Goal: Information Seeking & Learning: Check status

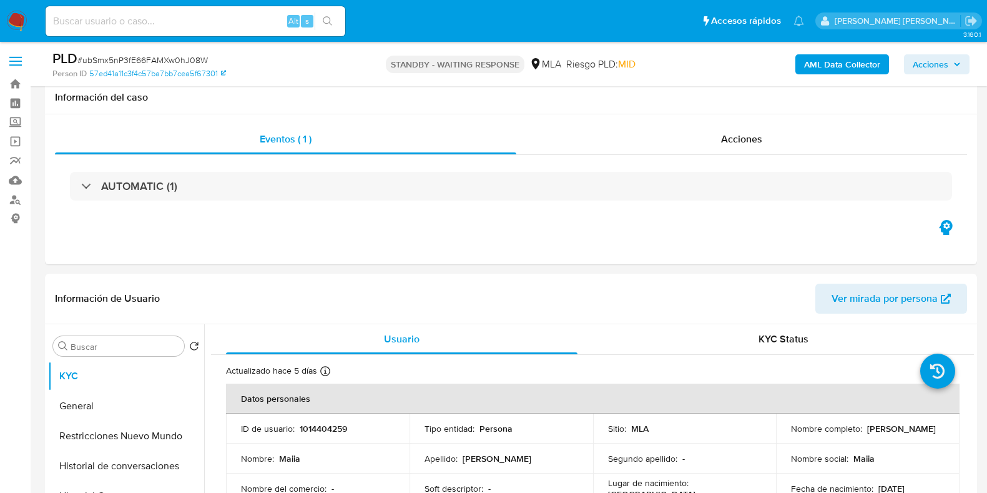
select select "10"
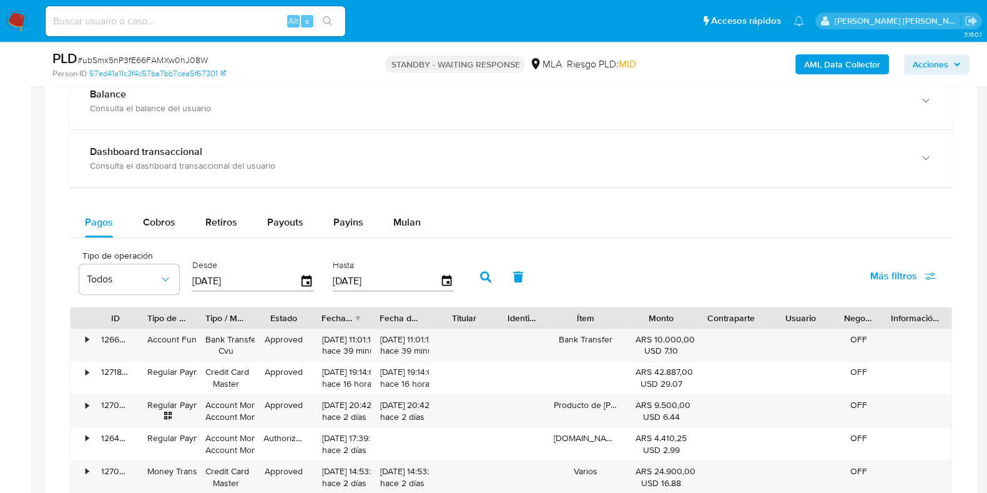
scroll to position [738, 0]
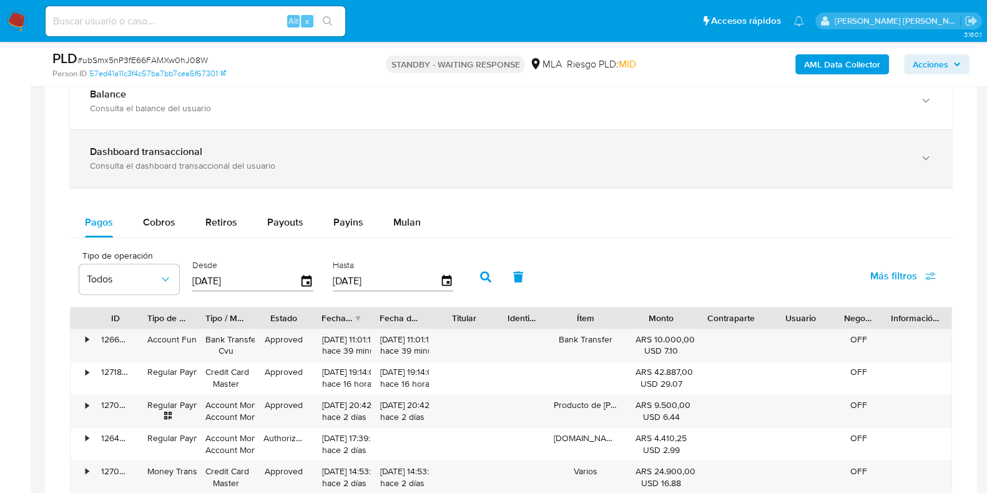
drag, startPoint x: 285, startPoint y: 157, endPoint x: 357, endPoint y: 172, distance: 73.3
click at [285, 157] on div "Dashboard transaccional Consulta el dashboard transaccional del usuario" at bounding box center [498, 158] width 817 height 26
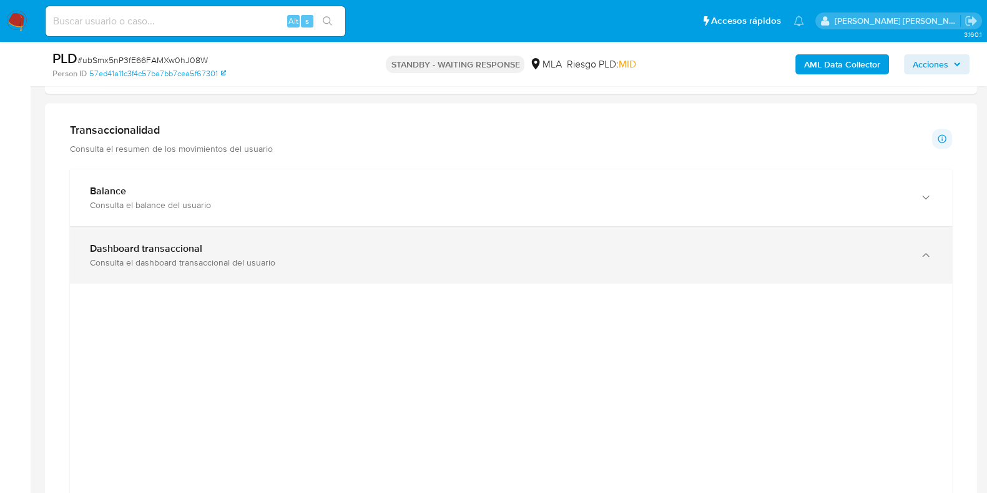
scroll to position [844, 0]
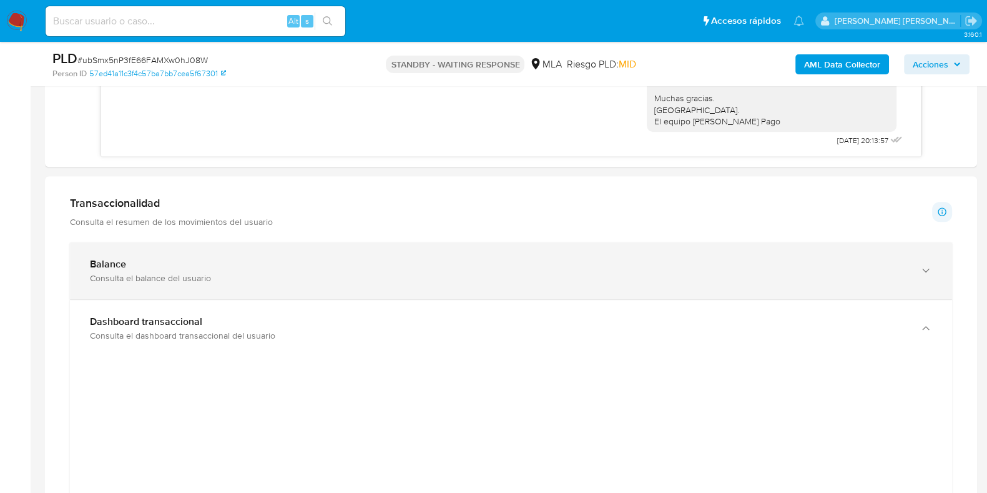
click at [210, 260] on div "Balance" at bounding box center [498, 264] width 817 height 12
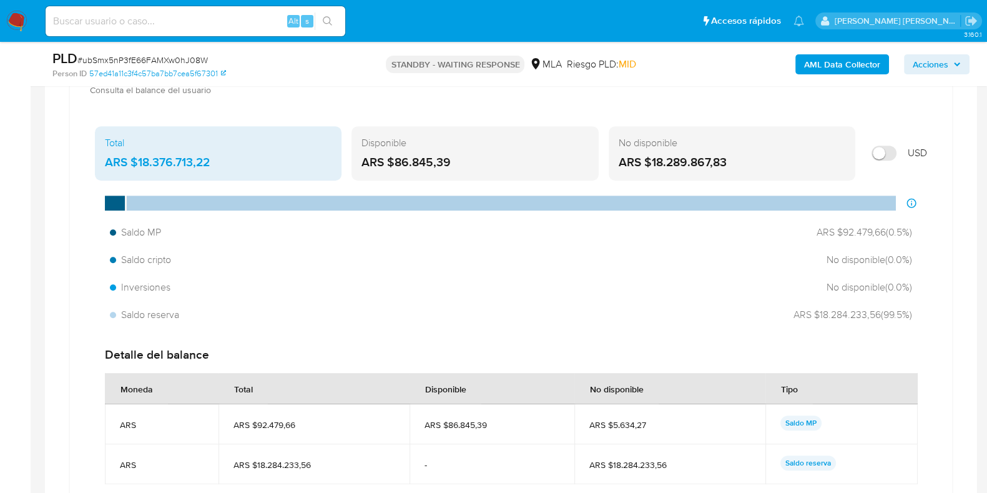
scroll to position [1000, 0]
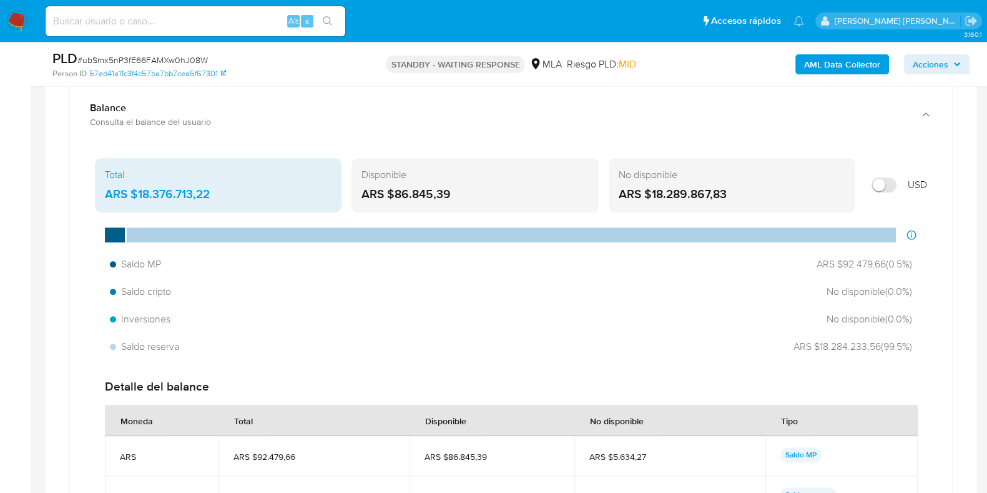
drag, startPoint x: 771, startPoint y: 341, endPoint x: 917, endPoint y: 345, distance: 146.1
click at [917, 345] on div "Saldo MP ARS $92.479,66 ( 0.5 %) Saldo cripto No disponible ( 0.0 %) Inversione…" at bounding box center [511, 305] width 832 height 106
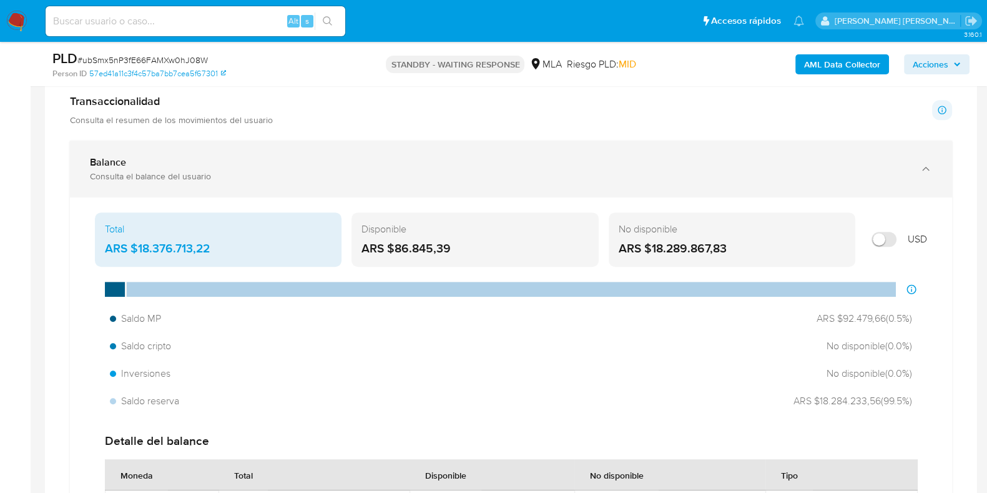
scroll to position [922, 0]
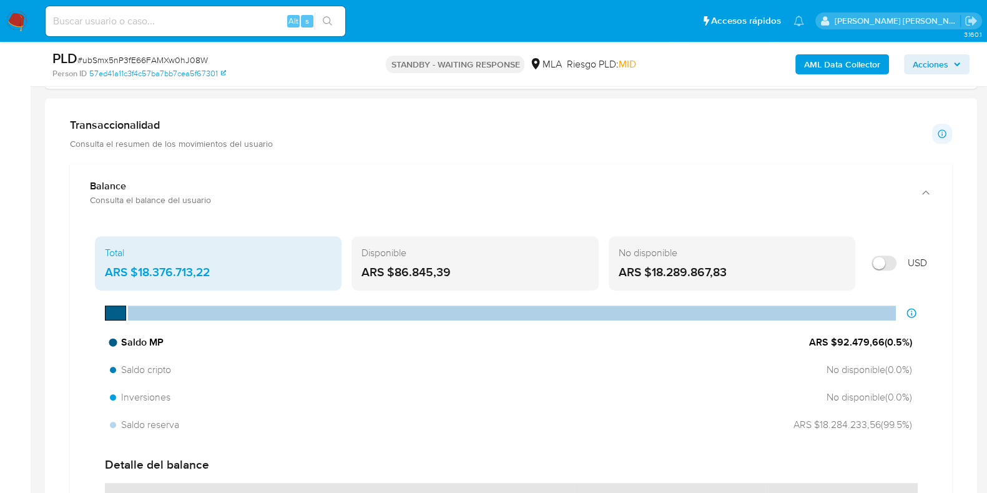
click at [109, 314] on div at bounding box center [115, 312] width 21 height 15
click at [119, 309] on div at bounding box center [115, 312] width 21 height 15
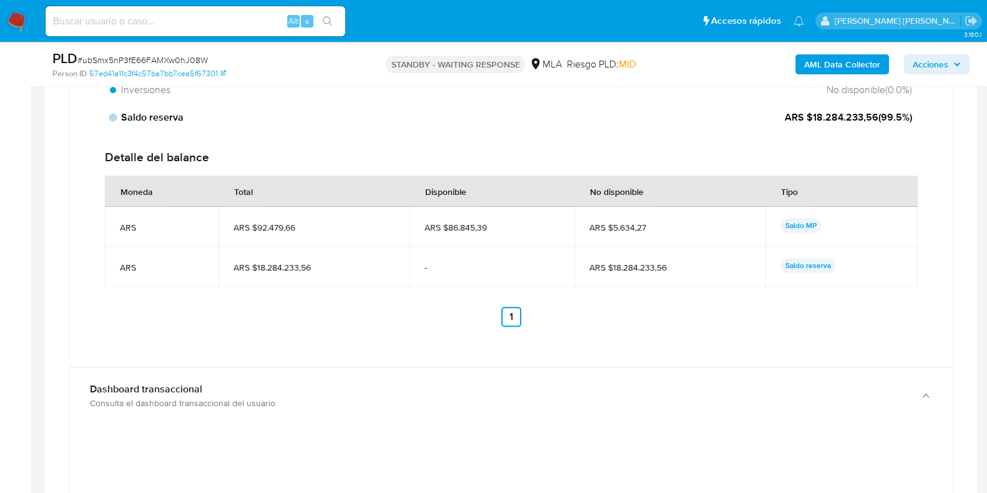
scroll to position [1234, 0]
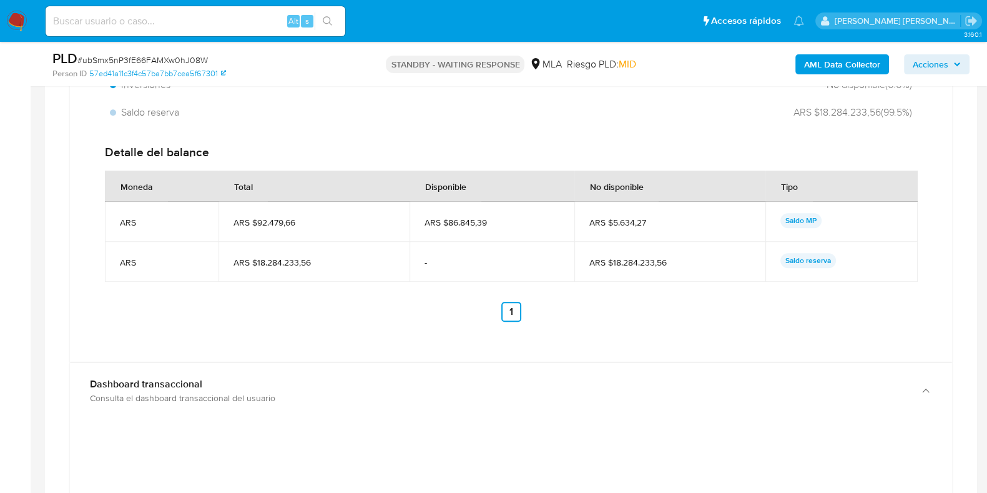
click at [802, 262] on p "Saldo reserva" at bounding box center [808, 260] width 56 height 15
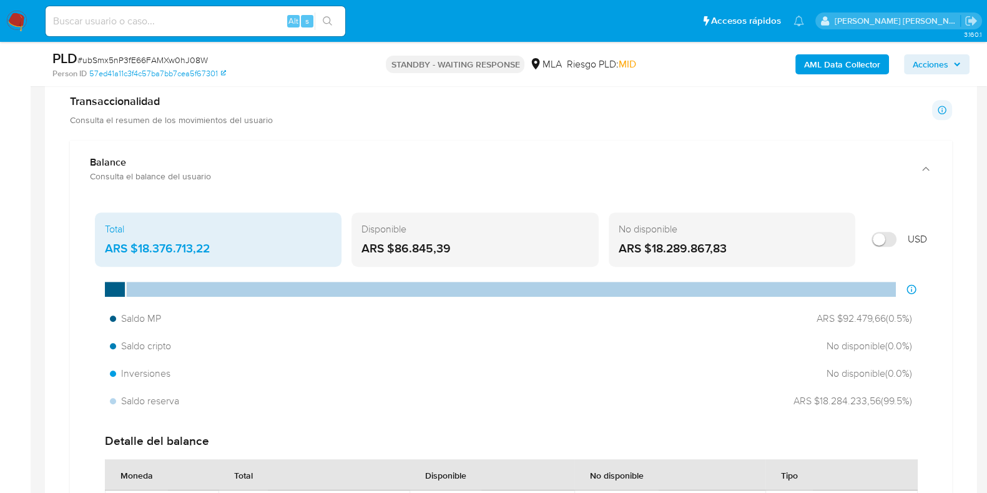
scroll to position [922, 0]
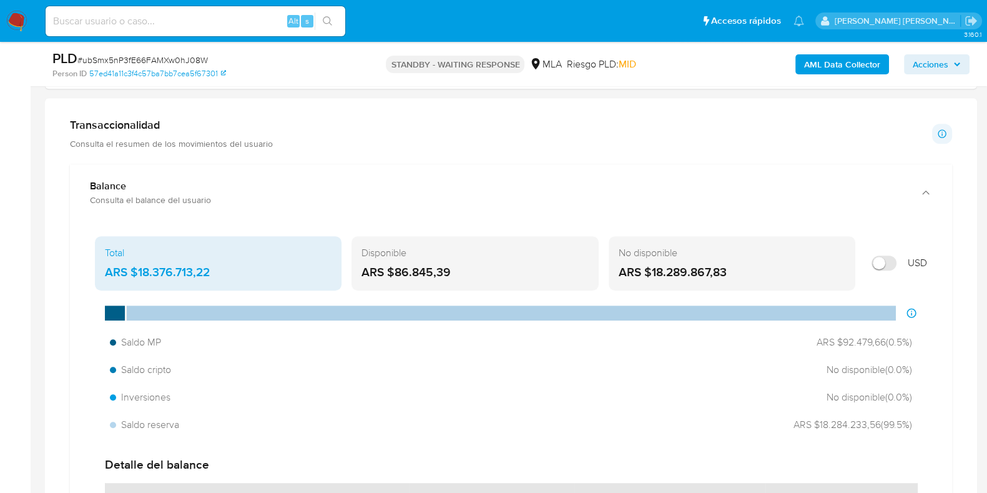
click at [222, 249] on div "Total" at bounding box center [218, 253] width 227 height 14
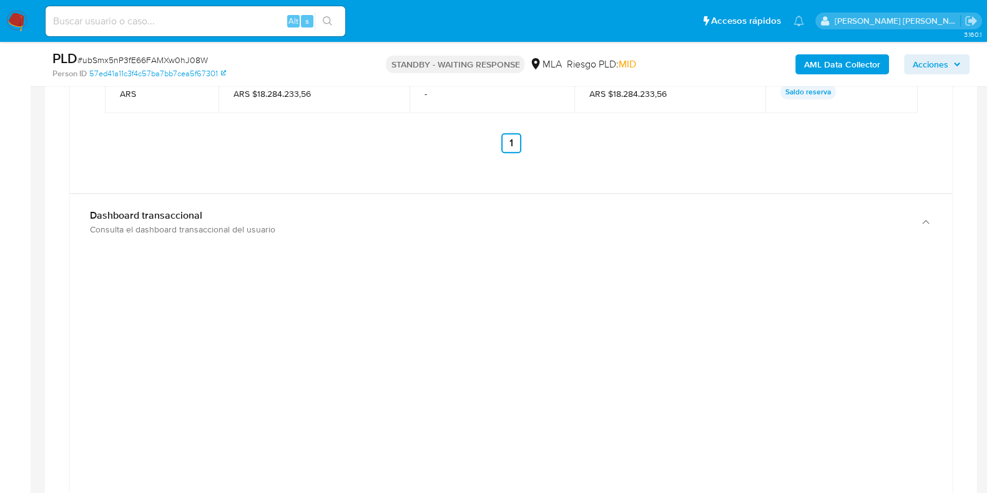
scroll to position [1468, 0]
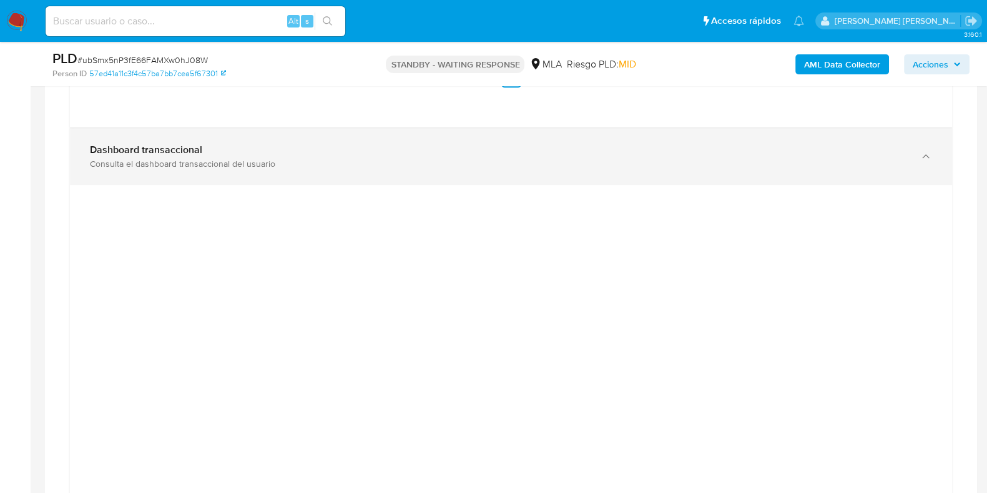
click at [521, 129] on div "Dashboard transaccional Consulta el dashboard transaccional del usuario" at bounding box center [511, 156] width 882 height 57
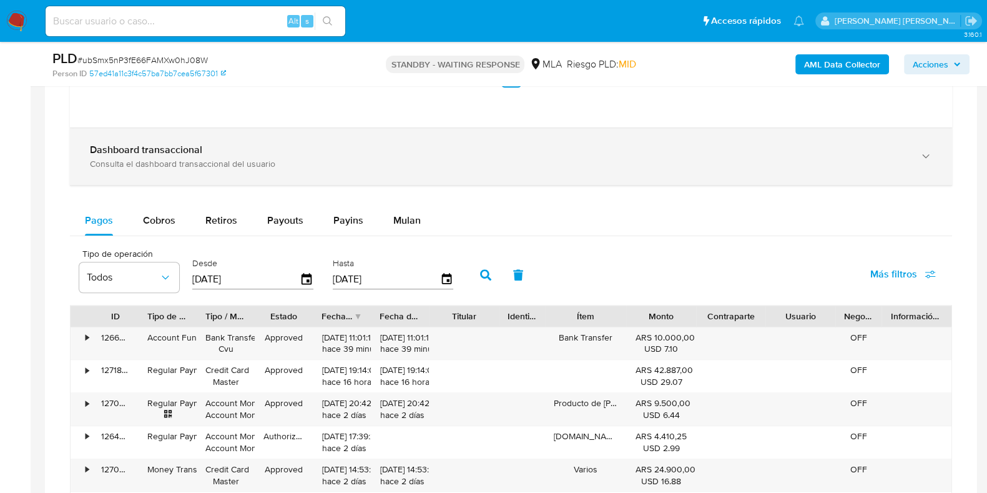
click at [521, 144] on div "Dashboard transaccional" at bounding box center [498, 150] width 817 height 12
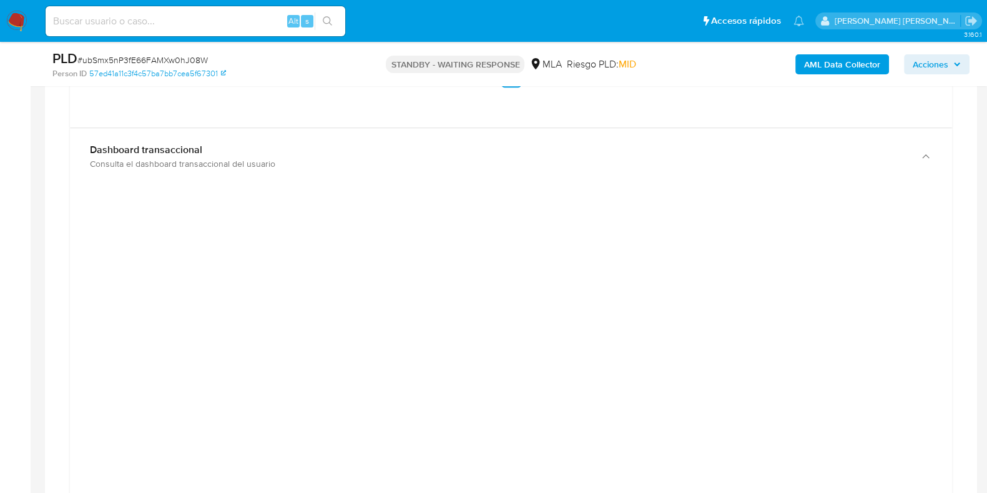
click at [683, 185] on div at bounding box center [511, 478] width 882 height 587
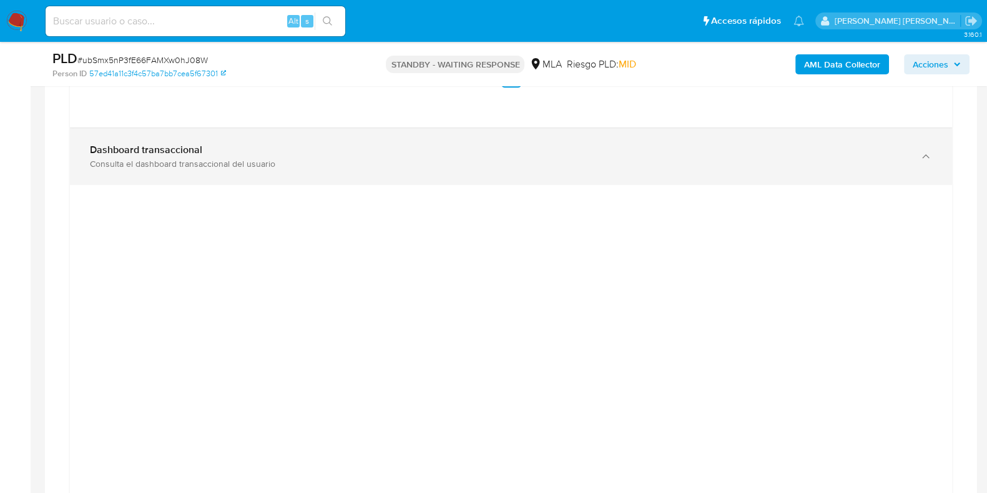
click at [523, 164] on div "Consulta el dashboard transaccional del usuario" at bounding box center [498, 163] width 817 height 11
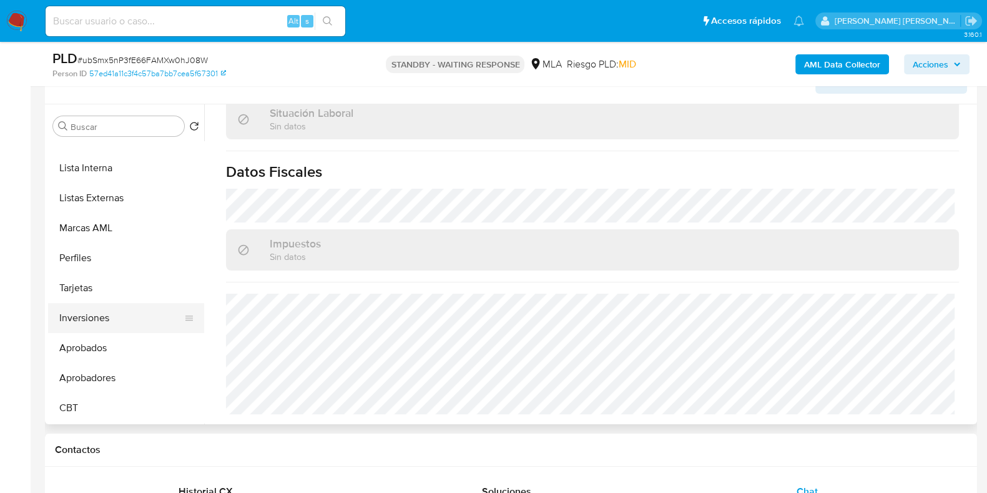
scroll to position [647, 0]
click at [151, 312] on button "Inversiones" at bounding box center [121, 318] width 146 height 30
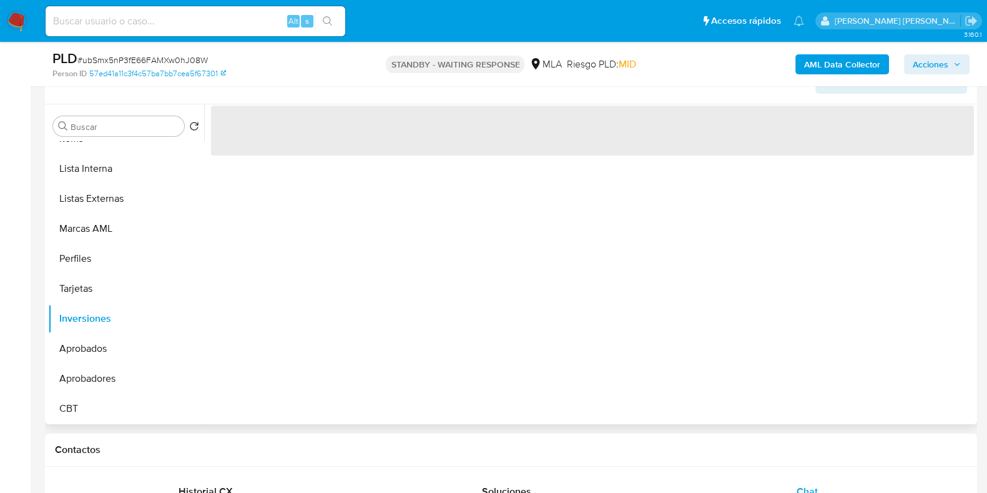
scroll to position [0, 0]
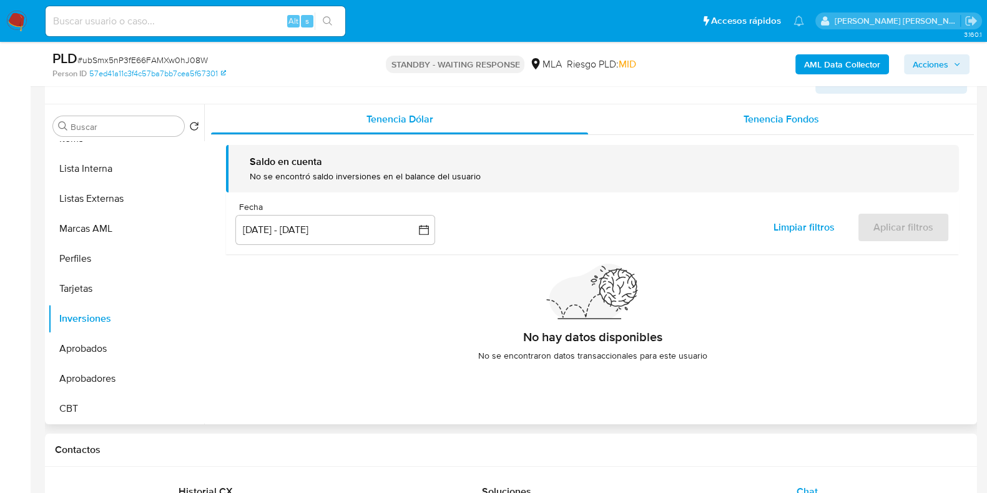
click at [796, 122] on span "Tenencia Fondos" at bounding box center [781, 119] width 76 height 14
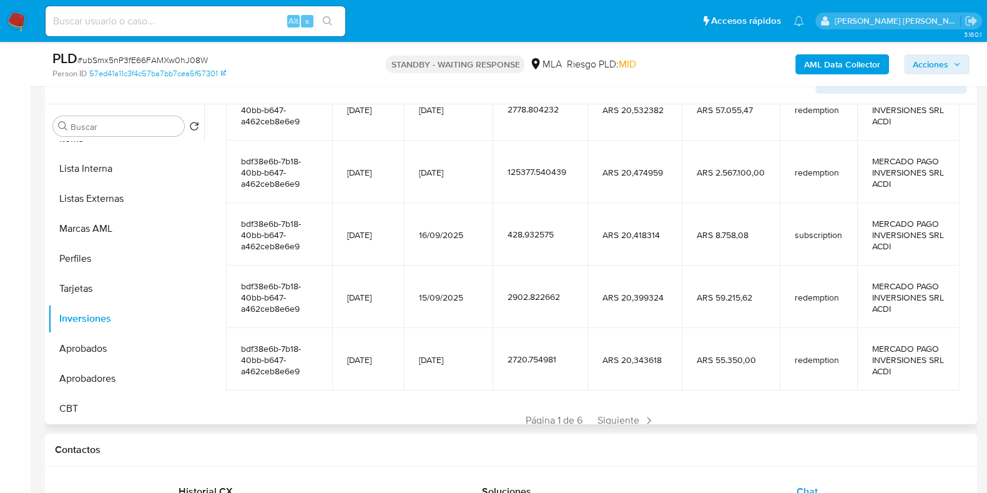
scroll to position [277, 0]
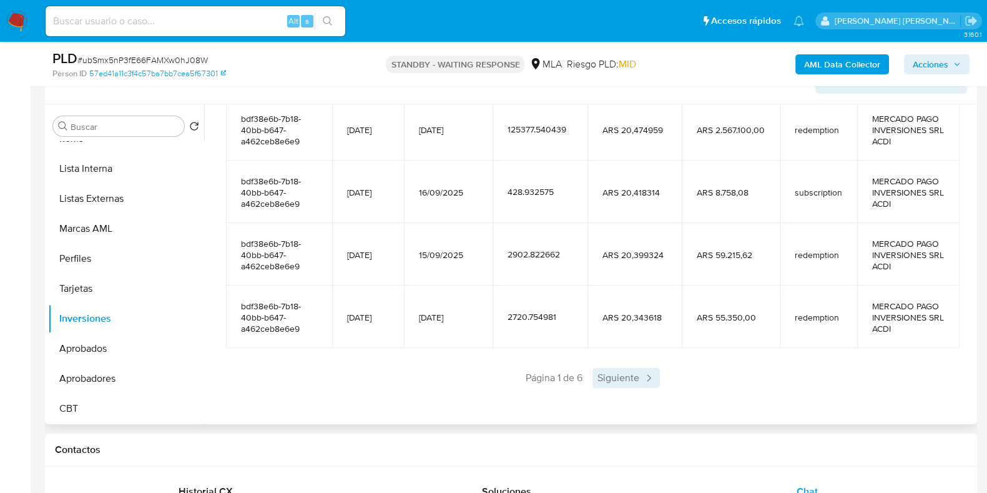
click at [628, 374] on span "Siguiente" at bounding box center [625, 378] width 67 height 20
click at [639, 377] on span "Siguiente" at bounding box center [662, 378] width 67 height 20
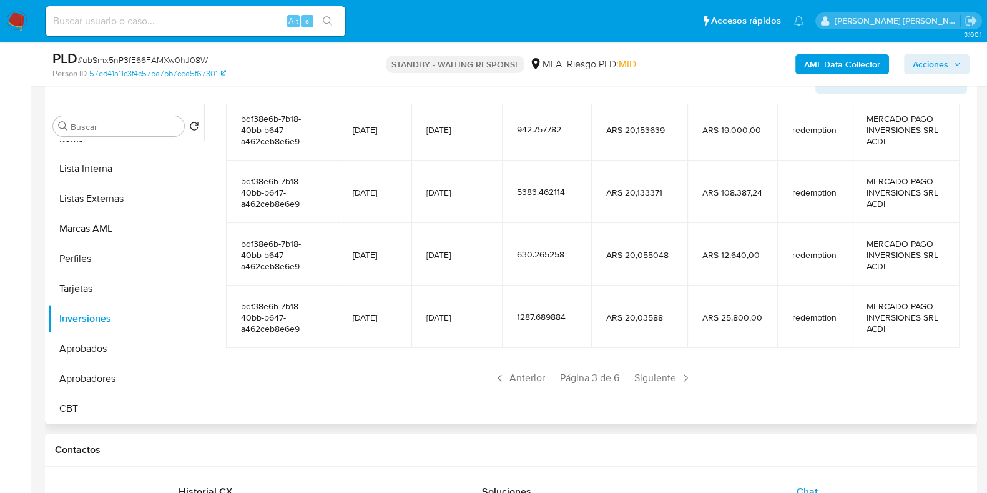
click at [639, 377] on span "Siguiente" at bounding box center [662, 378] width 67 height 20
click at [511, 376] on span "Anterior" at bounding box center [519, 378] width 61 height 20
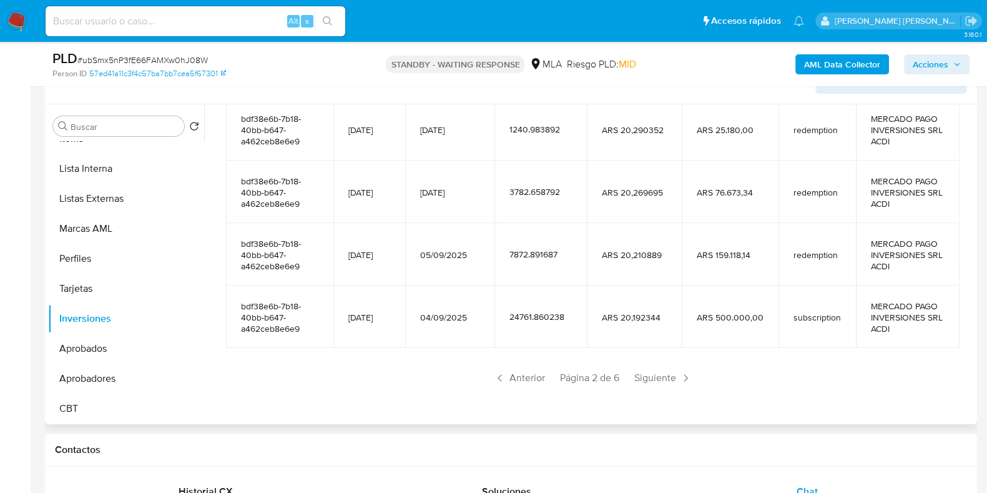
click at [511, 376] on span "Anterior" at bounding box center [519, 378] width 61 height 20
click at [614, 378] on span "Siguiente" at bounding box center [625, 378] width 67 height 20
click at [634, 375] on span "Siguiente" at bounding box center [662, 378] width 67 height 20
click at [661, 376] on span "Siguiente" at bounding box center [662, 378] width 67 height 20
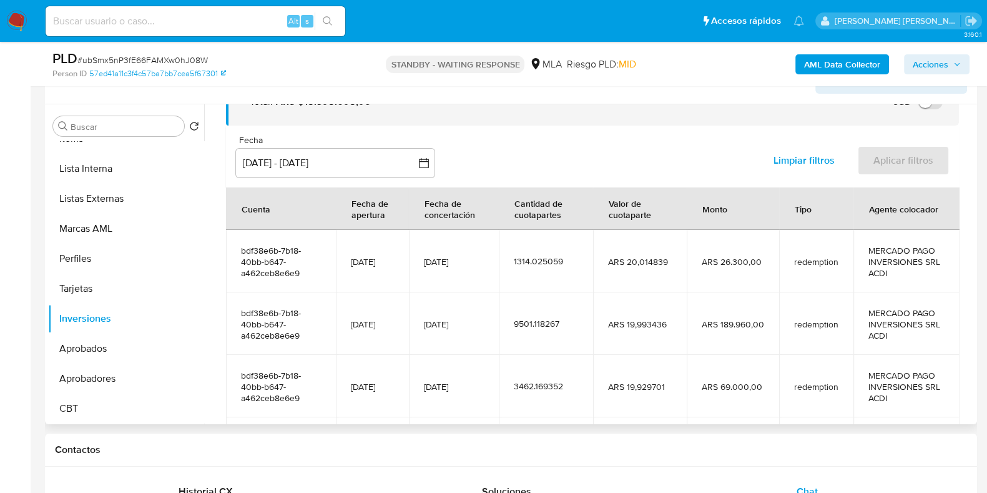
scroll to position [0, 0]
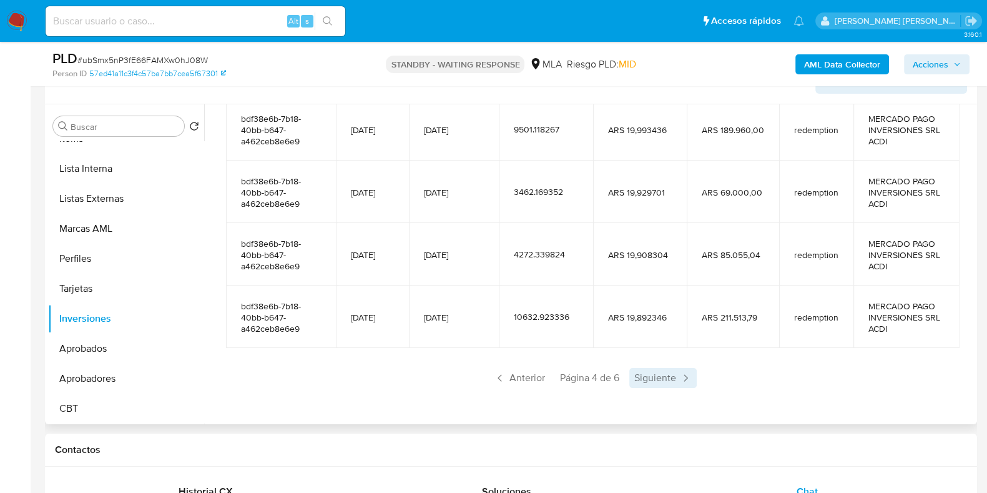
click at [643, 372] on span "Siguiente" at bounding box center [662, 378] width 67 height 20
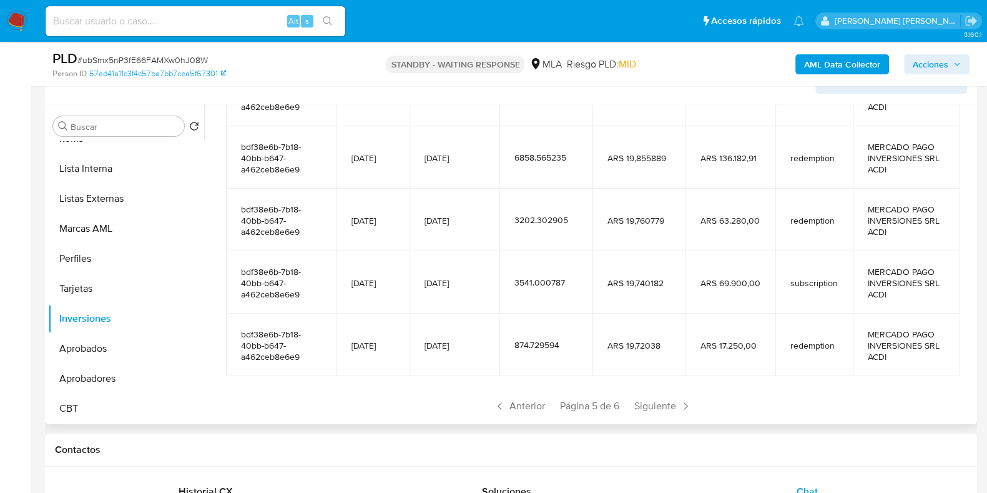
scroll to position [277, 0]
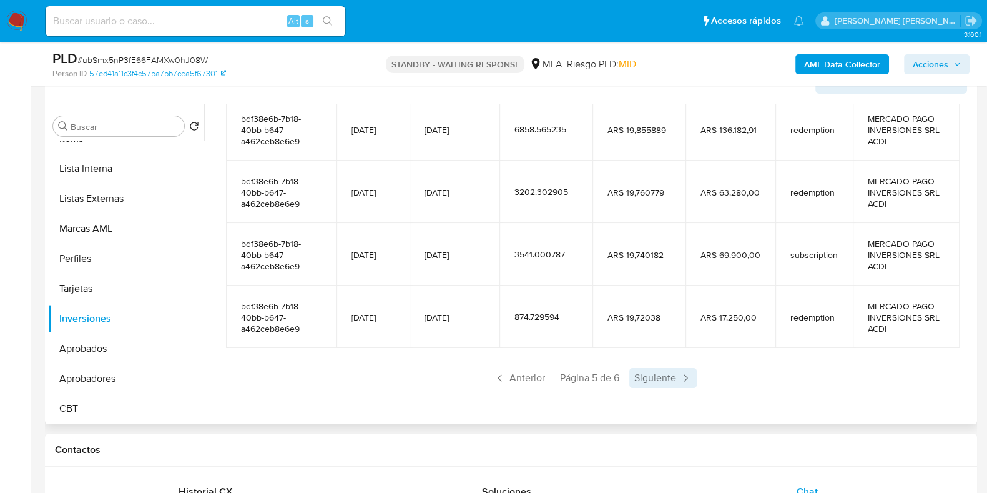
click at [646, 372] on span "Siguiente" at bounding box center [662, 378] width 67 height 20
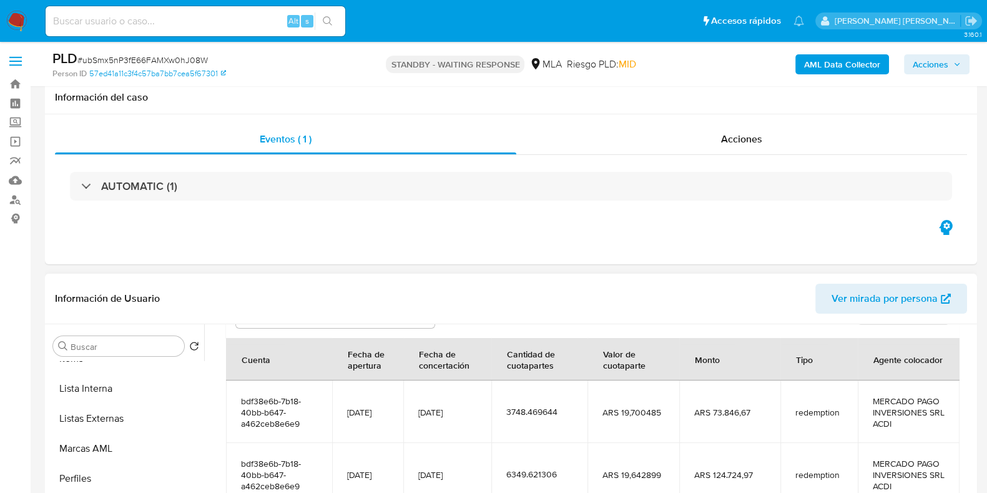
scroll to position [390, 0]
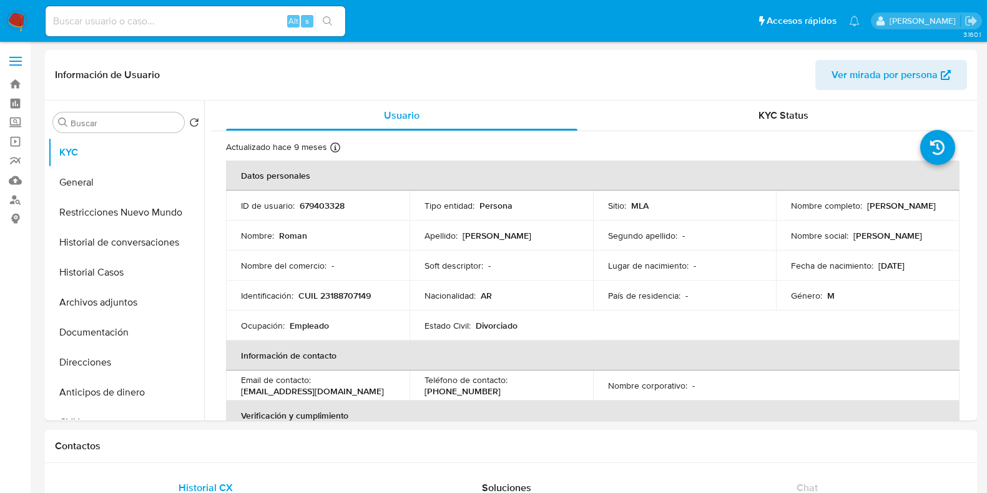
select select "10"
click at [77, 331] on button "Documentación" at bounding box center [126, 332] width 156 height 30
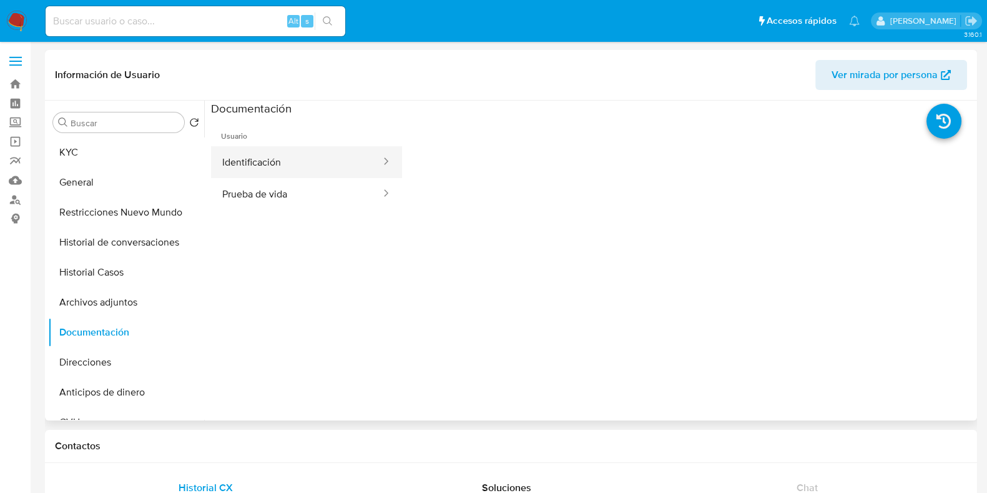
click at [300, 159] on button "Identificación" at bounding box center [296, 162] width 171 height 32
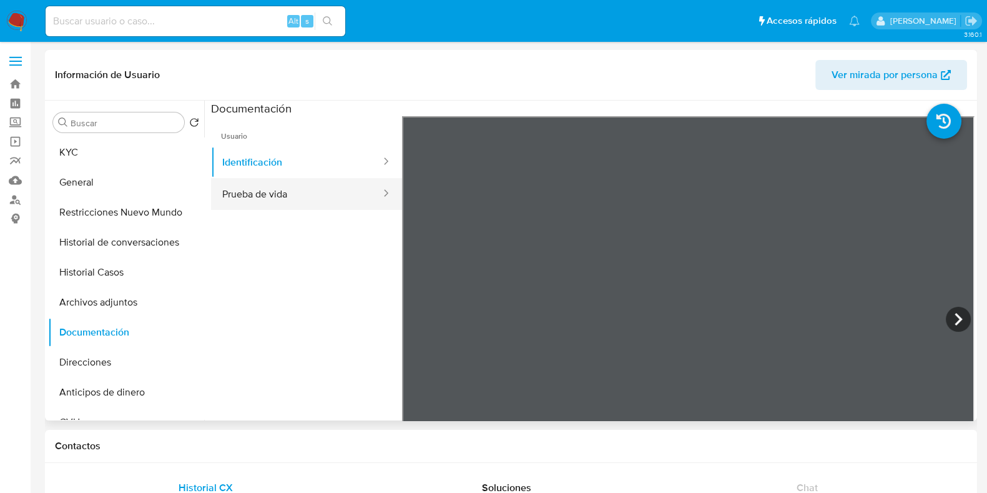
click at [312, 200] on button "Prueba de vida" at bounding box center [296, 194] width 171 height 32
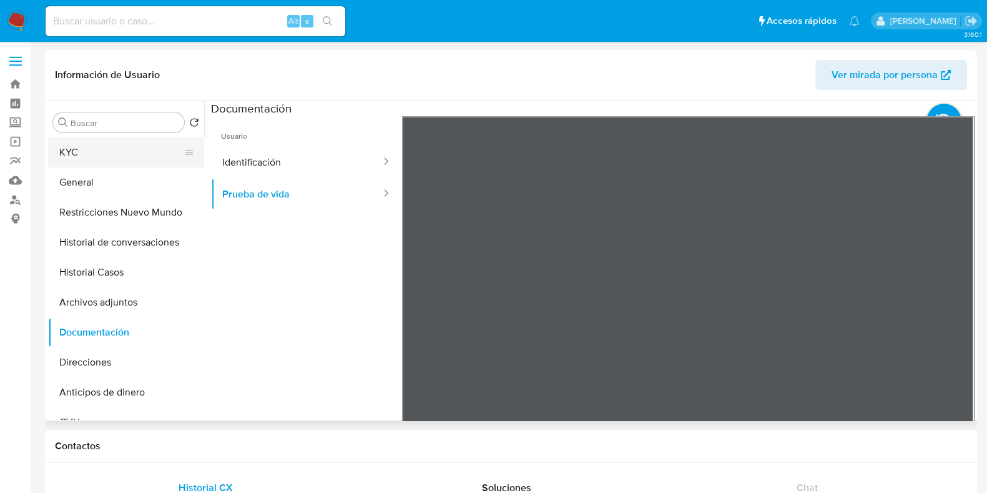
click at [130, 164] on button "KYC" at bounding box center [121, 152] width 146 height 30
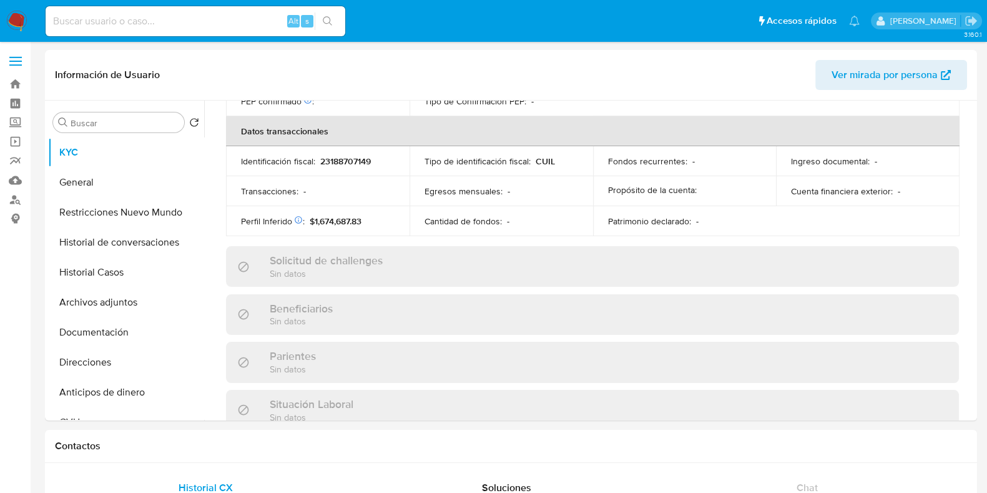
scroll to position [668, 0]
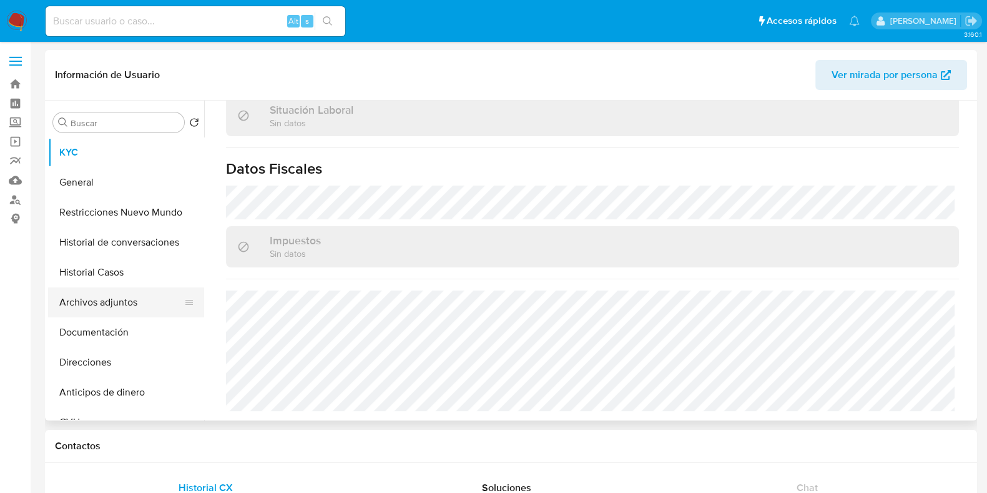
click at [115, 304] on button "Archivos adjuntos" at bounding box center [121, 302] width 146 height 30
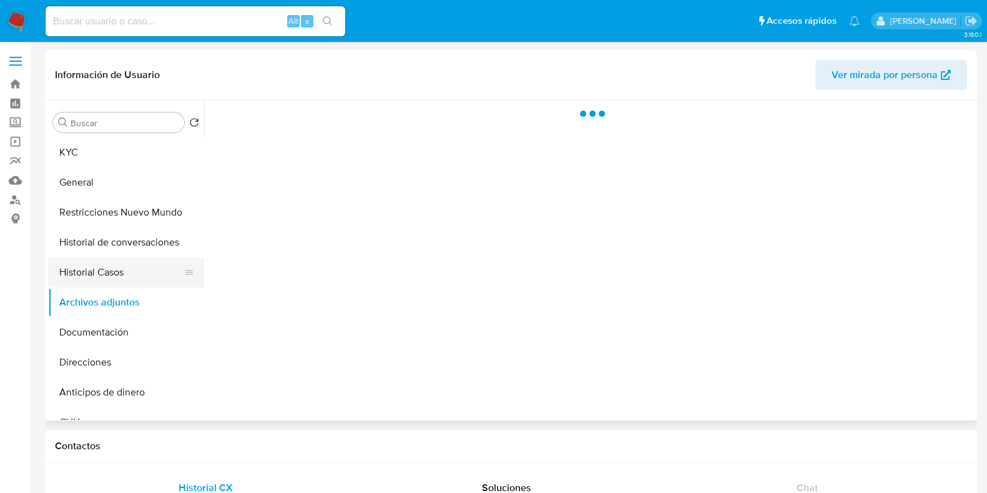
click at [115, 270] on button "Historial Casos" at bounding box center [121, 272] width 146 height 30
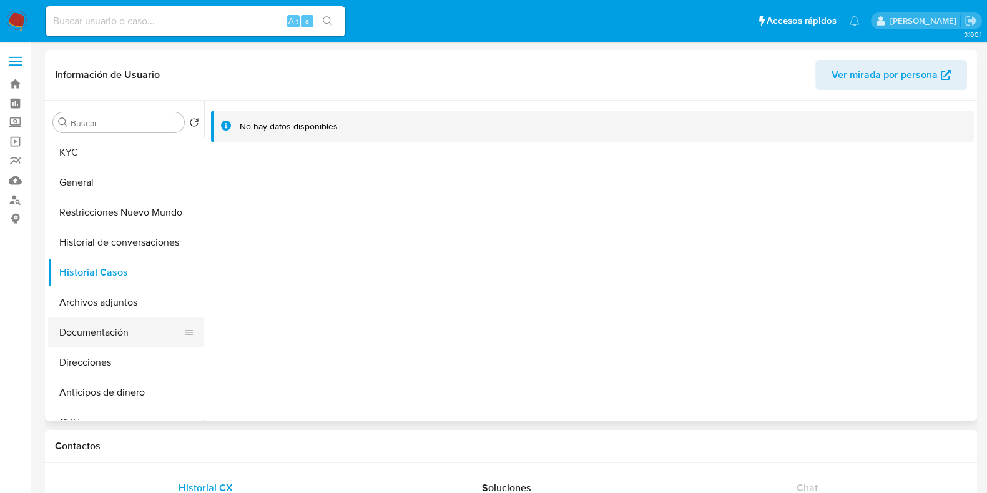
click at [93, 330] on button "Documentación" at bounding box center [121, 332] width 146 height 30
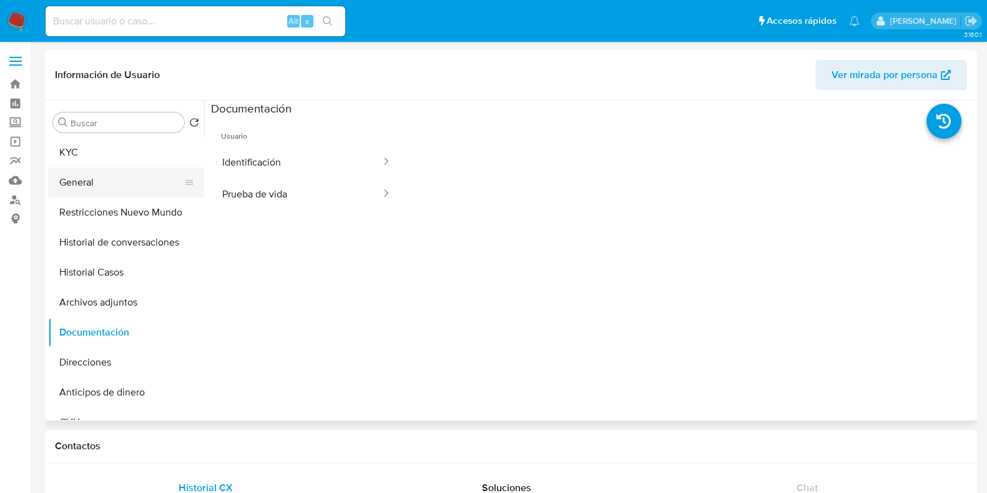
click at [122, 176] on button "General" at bounding box center [121, 182] width 146 height 30
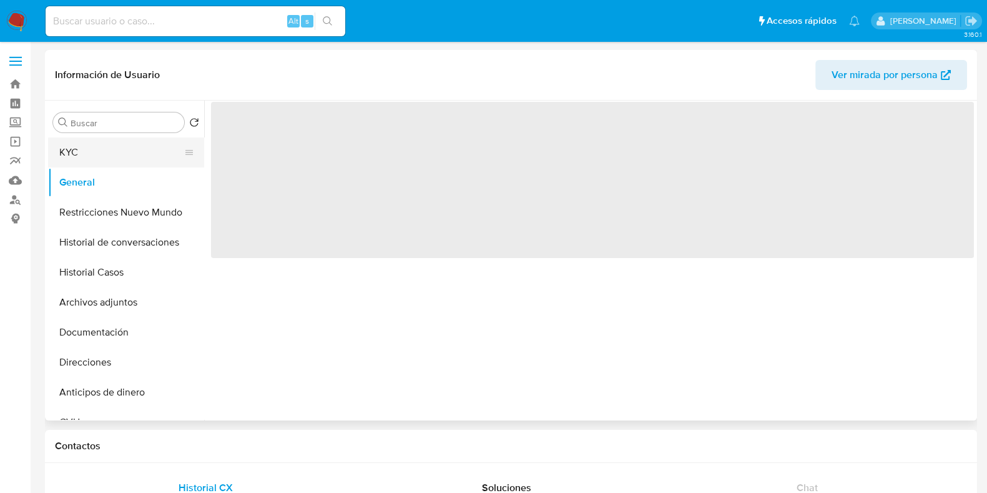
click at [128, 157] on button "KYC" at bounding box center [121, 152] width 146 height 30
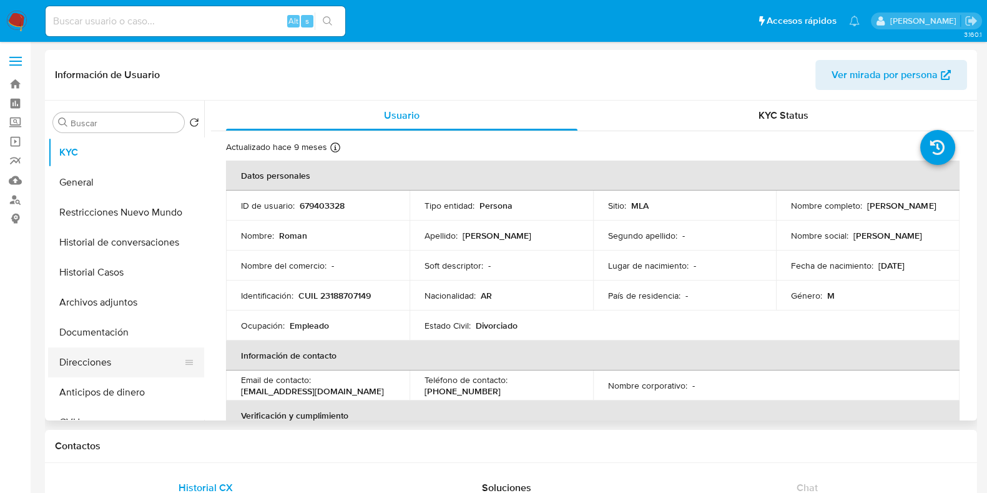
click at [109, 358] on button "Direcciones" at bounding box center [121, 362] width 146 height 30
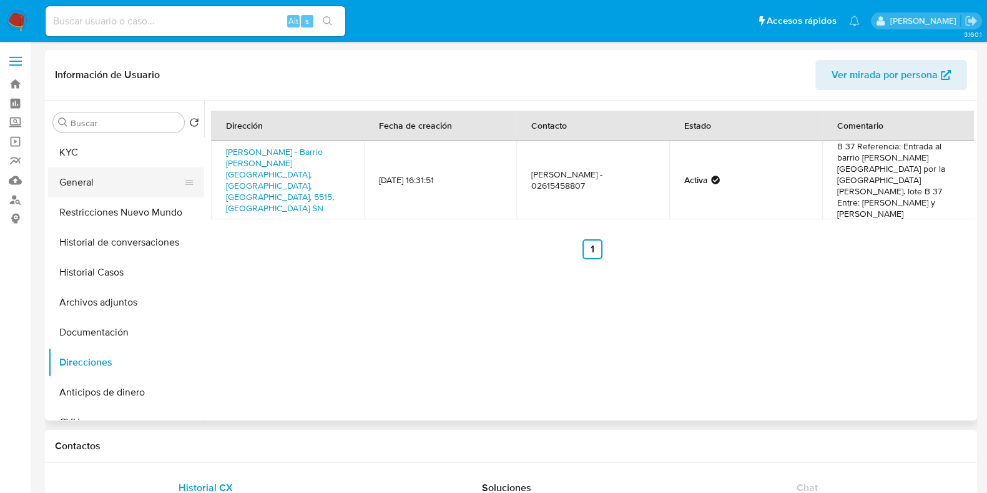
drag, startPoint x: 107, startPoint y: 154, endPoint x: 188, endPoint y: 173, distance: 82.7
click at [107, 154] on button "KYC" at bounding box center [126, 152] width 156 height 30
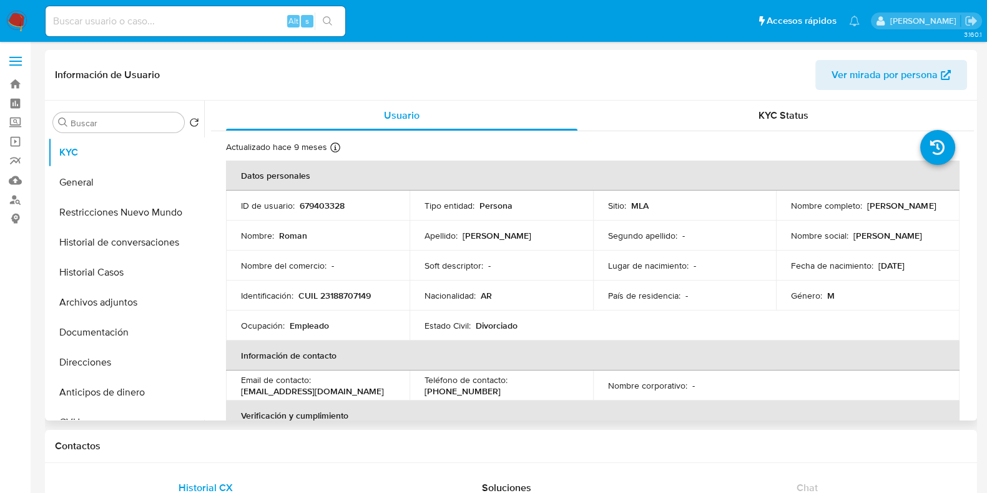
click at [328, 294] on p "CUIL 23188707149" at bounding box center [334, 295] width 72 height 11
copy p "23188707149"
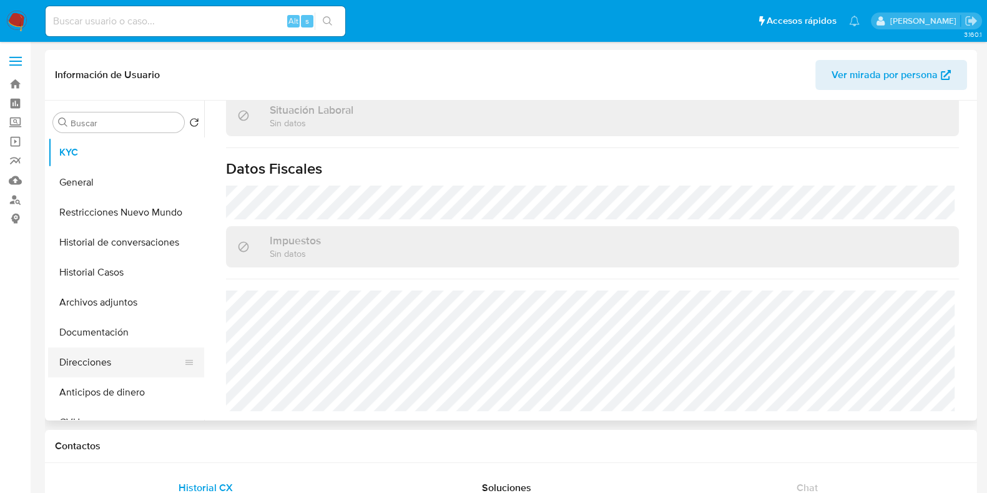
click at [108, 357] on button "Direcciones" at bounding box center [121, 362] width 146 height 30
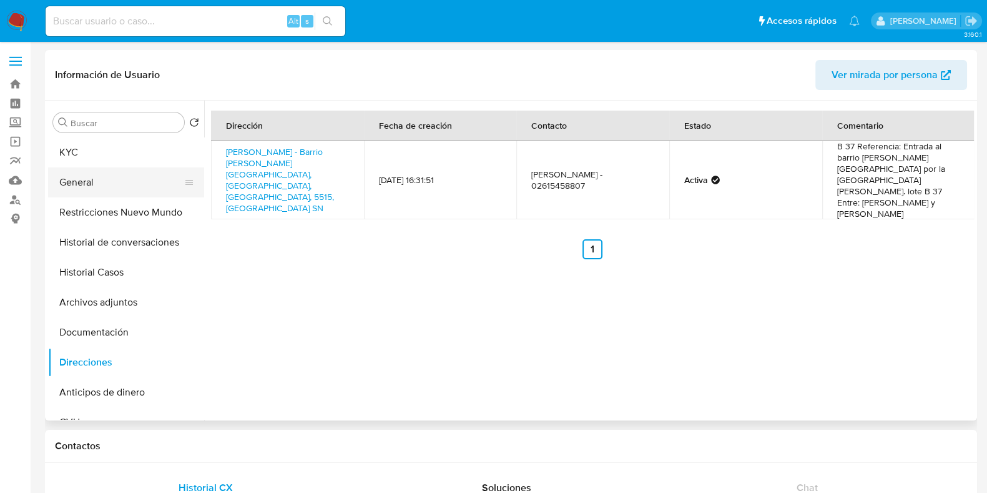
click at [121, 177] on button "General" at bounding box center [121, 182] width 146 height 30
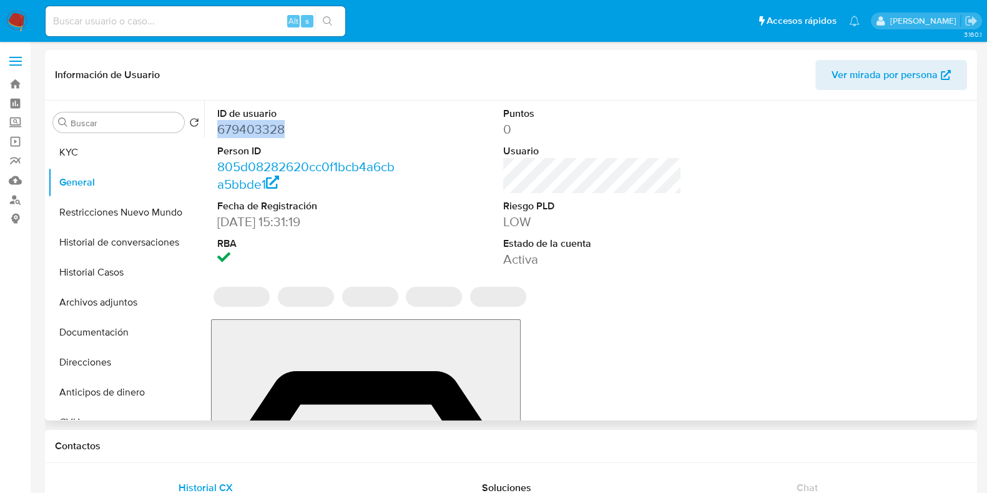
drag, startPoint x: 247, startPoint y: 129, endPoint x: 285, endPoint y: 129, distance: 38.7
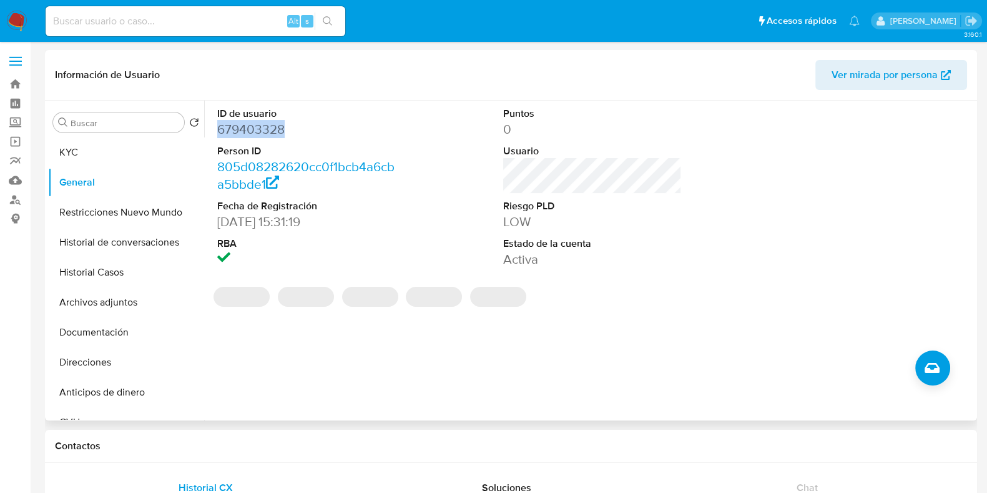
click at [285, 129] on dd "679403328" at bounding box center [306, 128] width 179 height 17
copy dd "679403328"
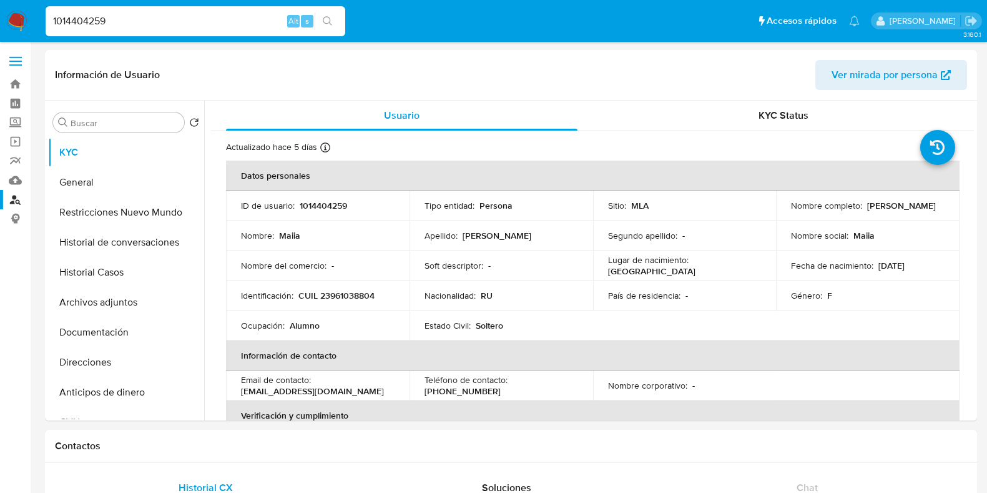
select select "10"
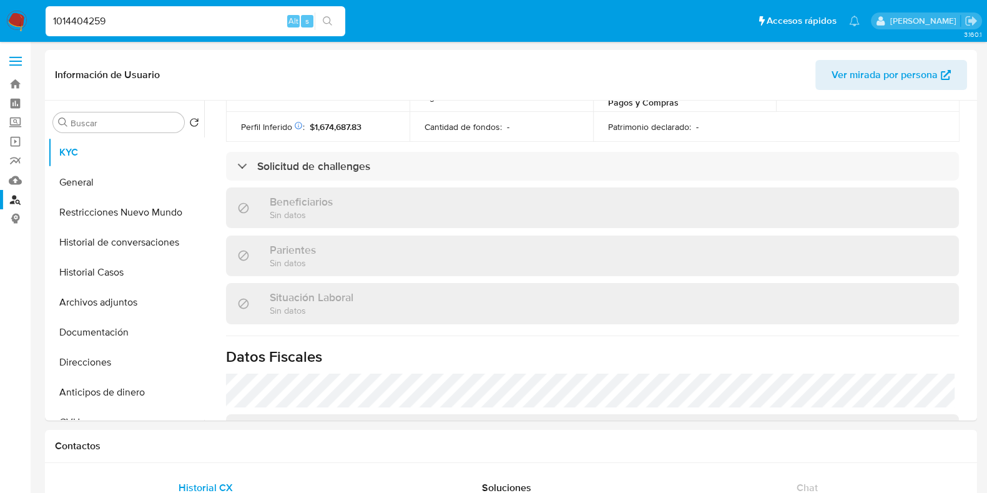
scroll to position [656, 0]
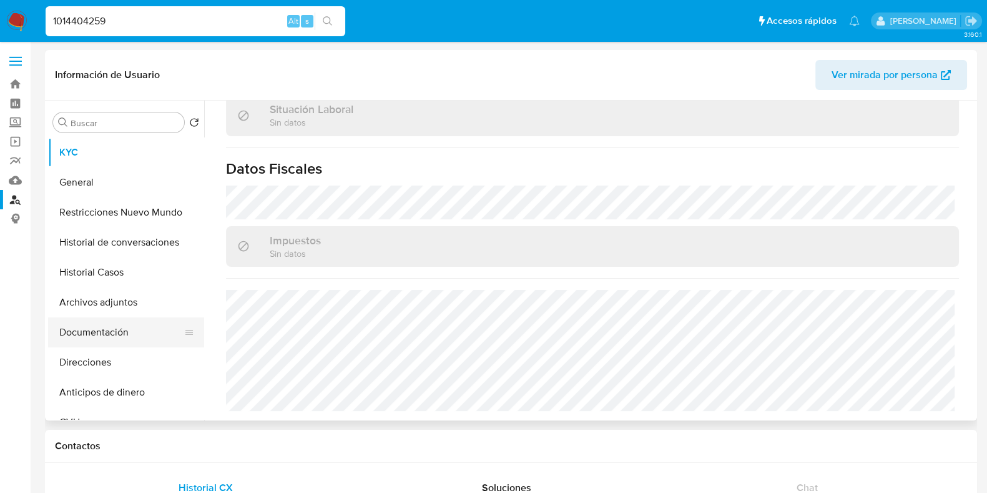
click at [115, 336] on button "Documentación" at bounding box center [121, 332] width 146 height 30
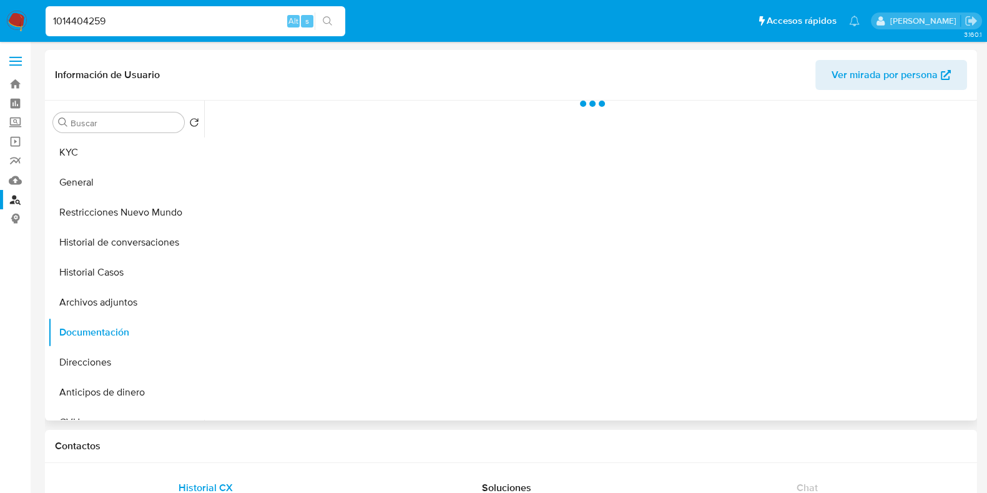
scroll to position [0, 0]
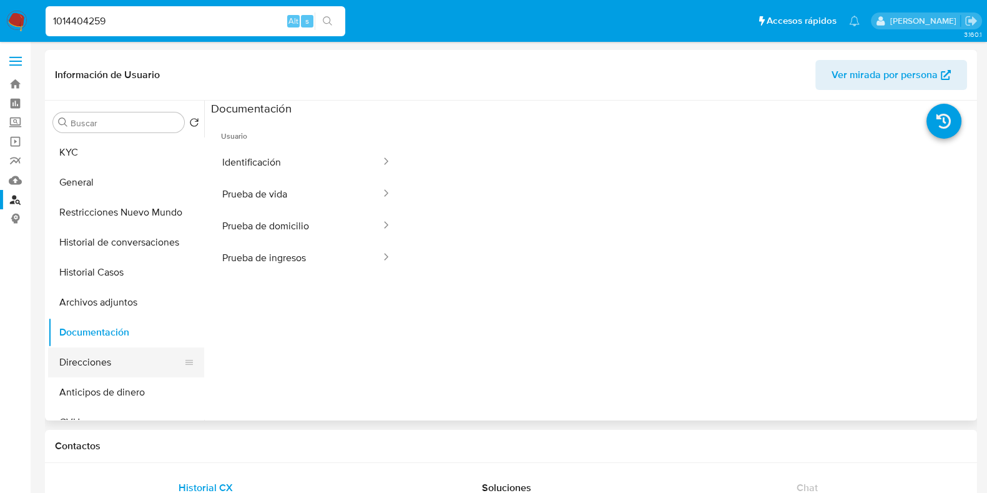
click at [97, 355] on button "Direcciones" at bounding box center [121, 362] width 146 height 30
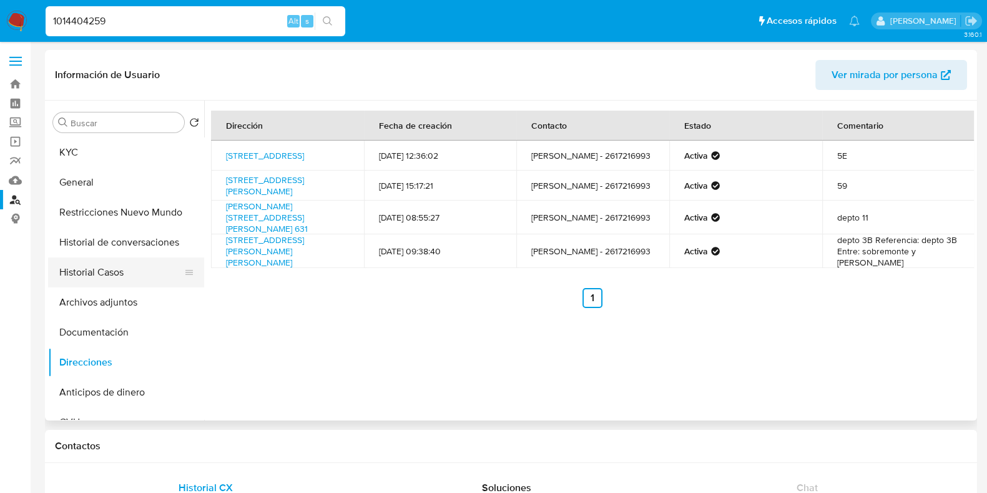
click at [102, 276] on button "Historial Casos" at bounding box center [121, 272] width 146 height 30
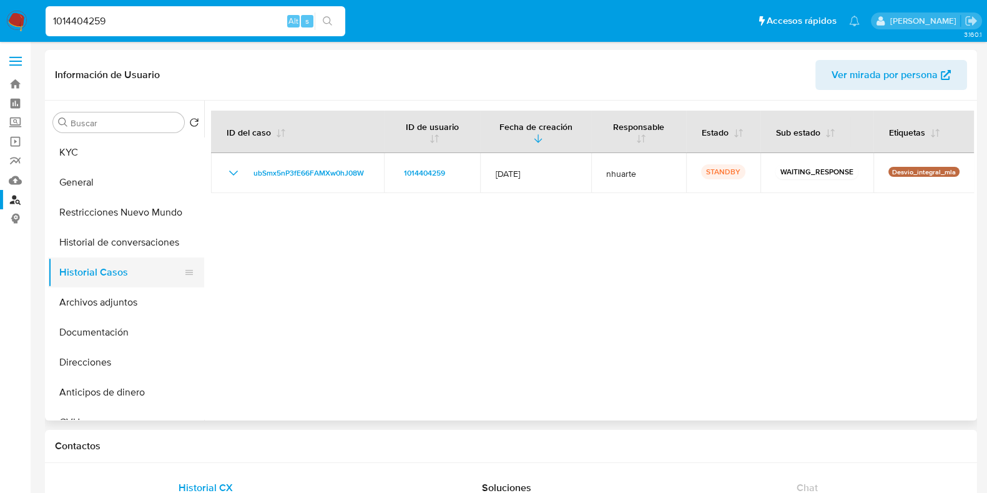
scroll to position [390, 0]
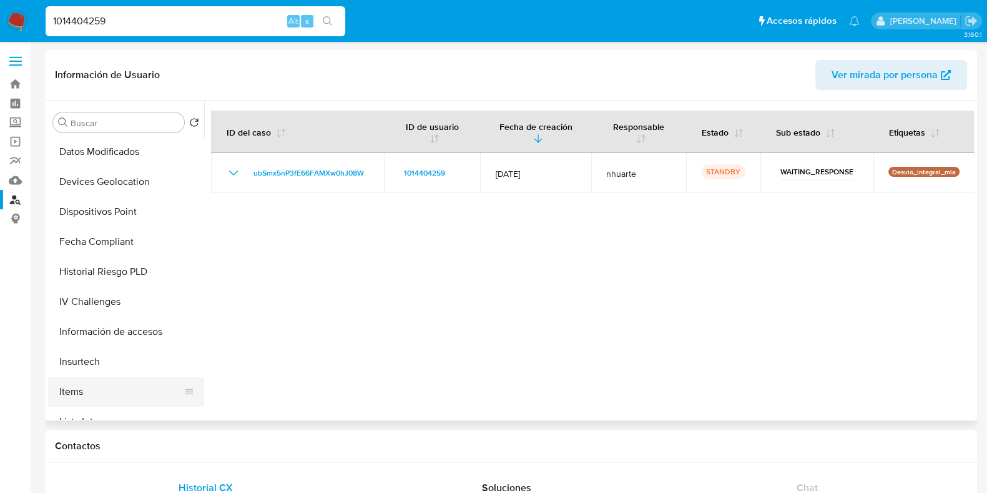
click at [97, 396] on button "Items" at bounding box center [121, 391] width 146 height 30
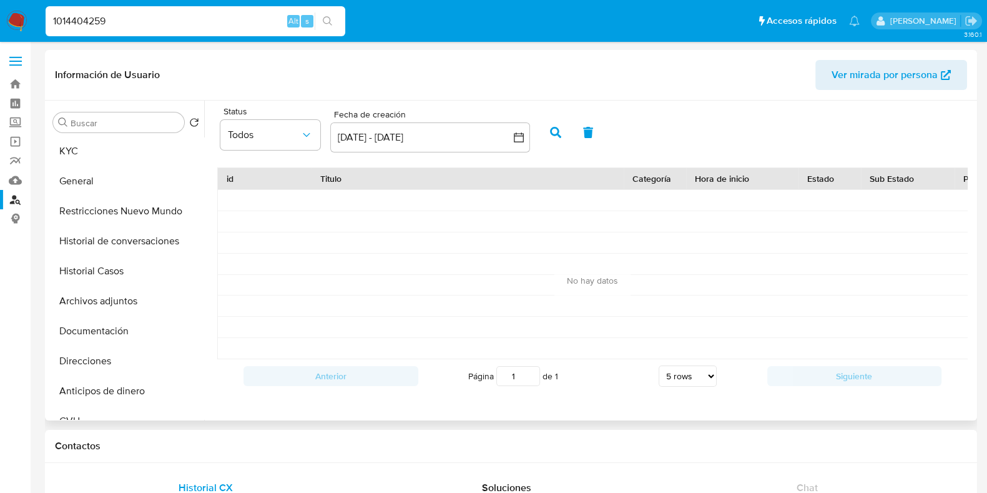
scroll to position [0, 0]
click at [94, 369] on button "Direcciones" at bounding box center [121, 362] width 146 height 30
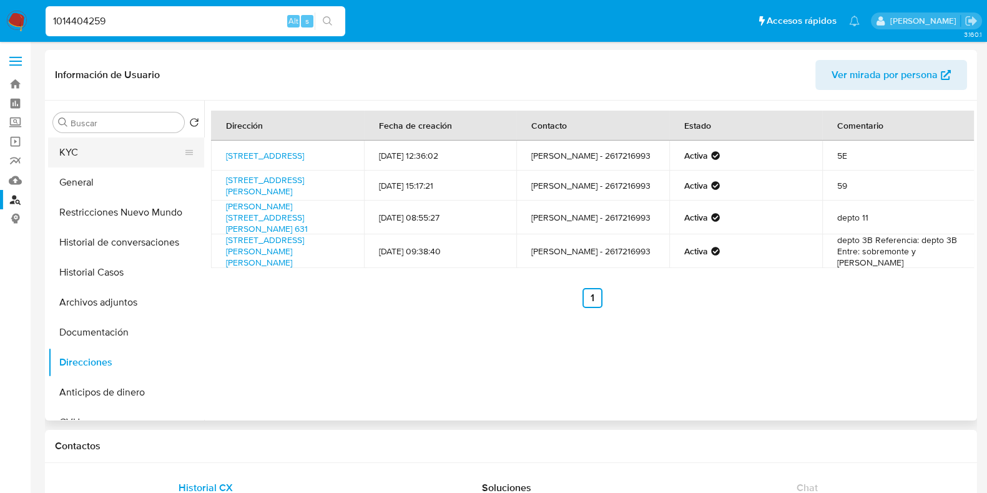
click at [121, 152] on button "KYC" at bounding box center [121, 152] width 146 height 30
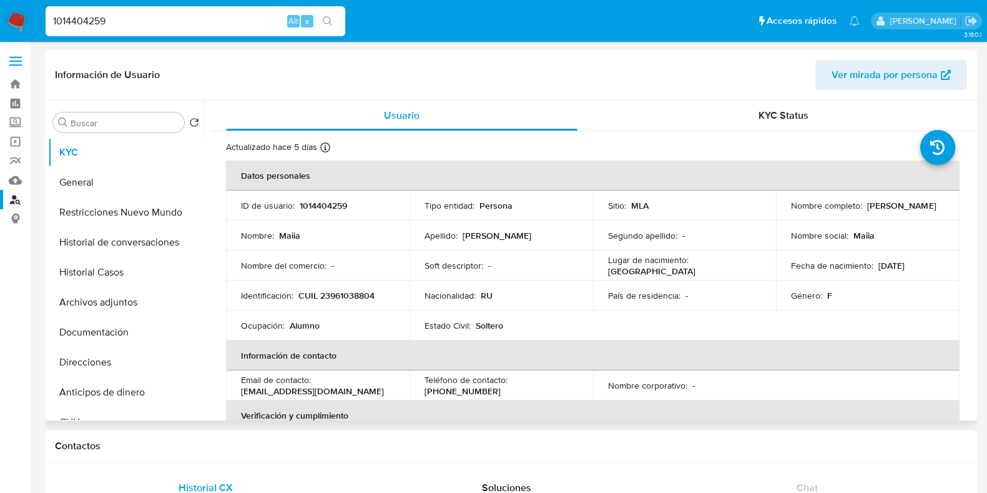
click at [355, 293] on p "CUIL 23961038804" at bounding box center [336, 295] width 76 height 11
copy p "23961038804"
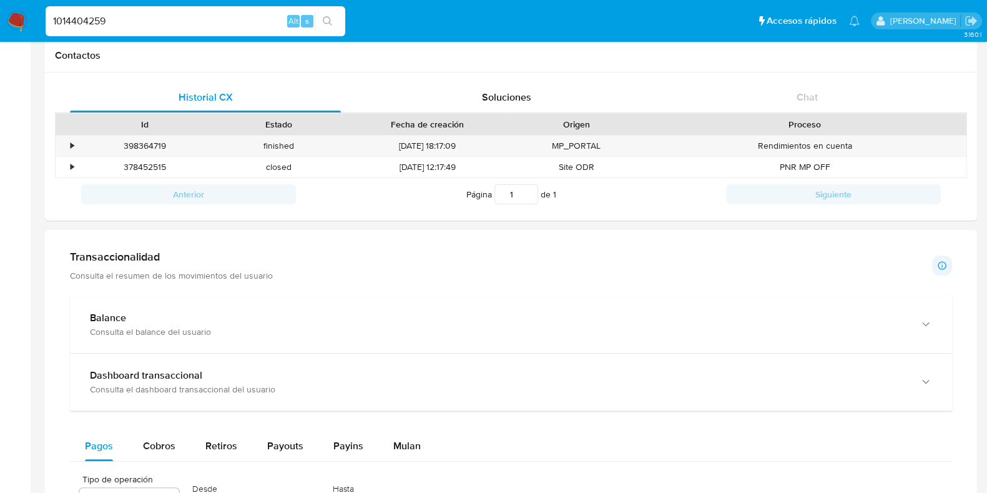
scroll to position [234, 0]
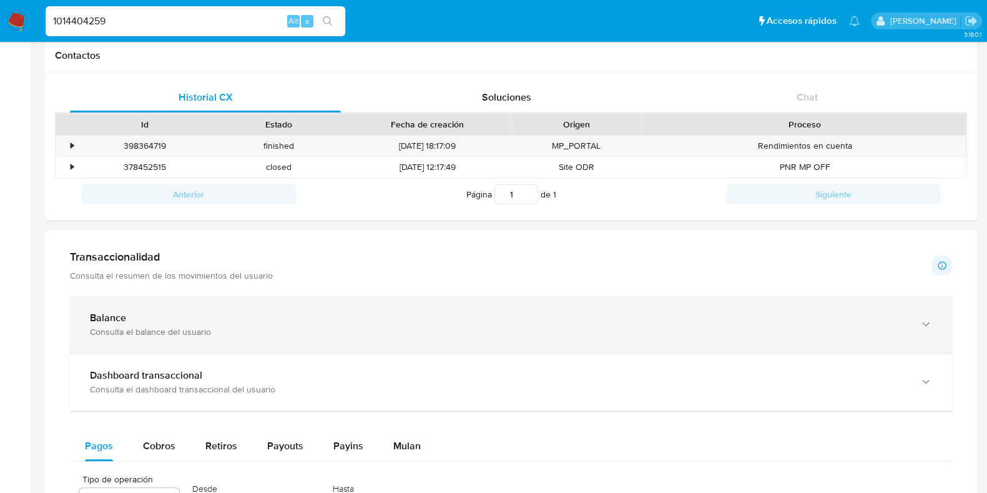
click at [220, 320] on div "Balance" at bounding box center [498, 318] width 817 height 12
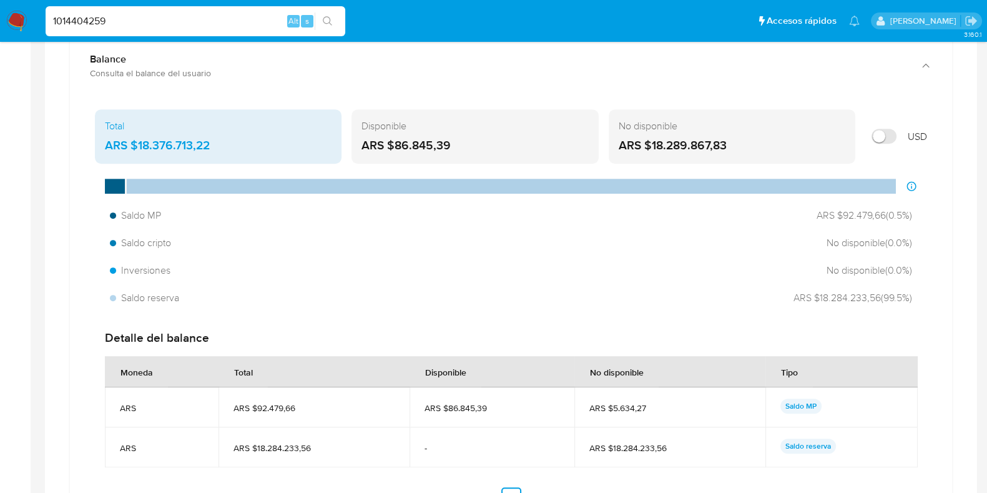
scroll to position [624, 0]
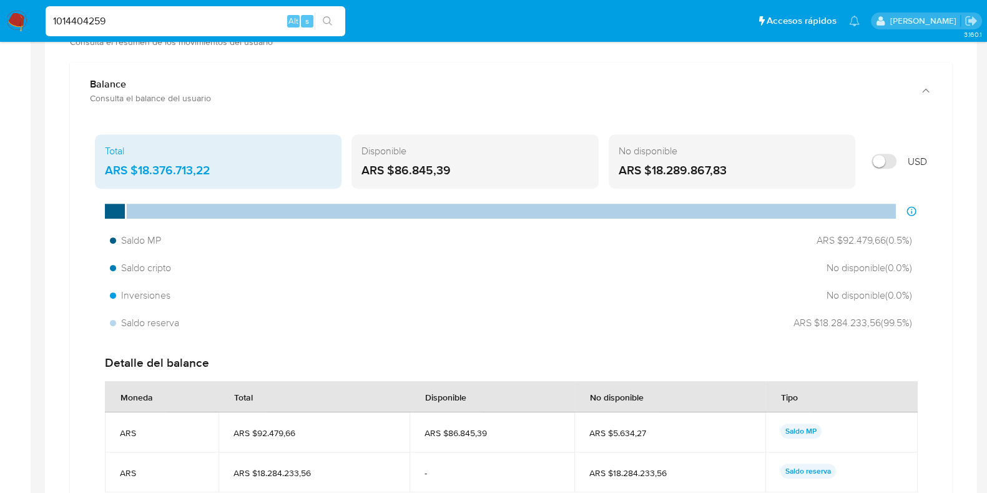
drag, startPoint x: 169, startPoint y: 23, endPoint x: 75, endPoint y: 20, distance: 93.7
click at [41, 20] on ul "Pausado Ver notificaciones 1014404259 Alt s Accesos rápidos Presiona las siguie…" at bounding box center [452, 20] width 827 height 31
paste input "85642680"
type input "185642680"
click at [328, 22] on icon "search-icon" at bounding box center [328, 21] width 10 height 10
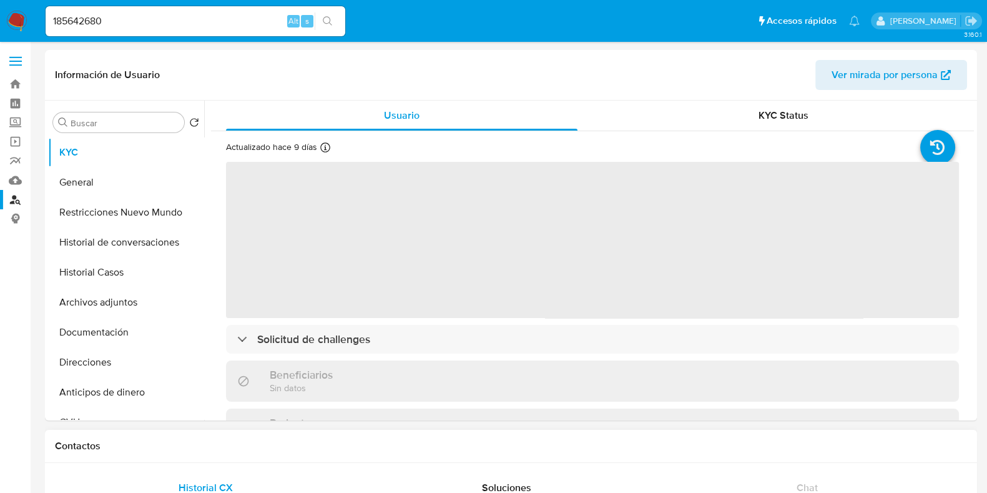
select select "10"
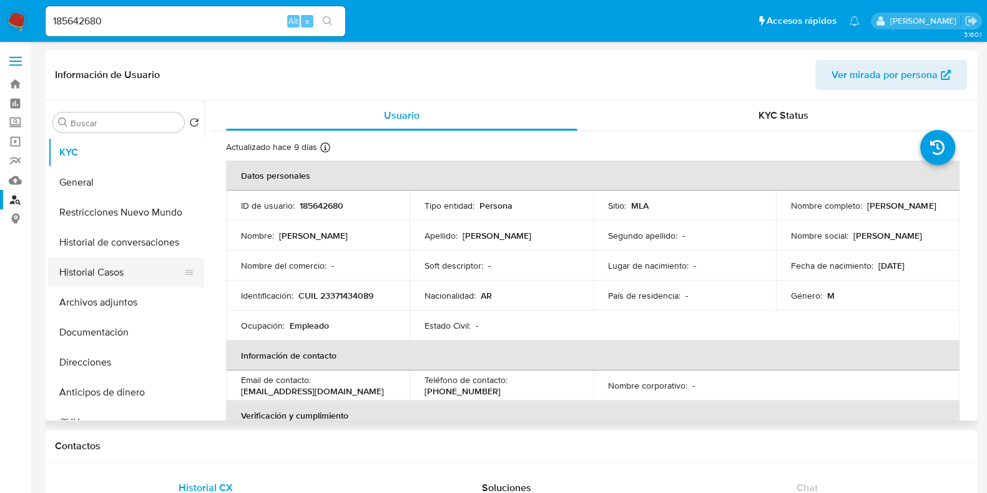
click at [109, 279] on button "Historial Casos" at bounding box center [121, 272] width 146 height 30
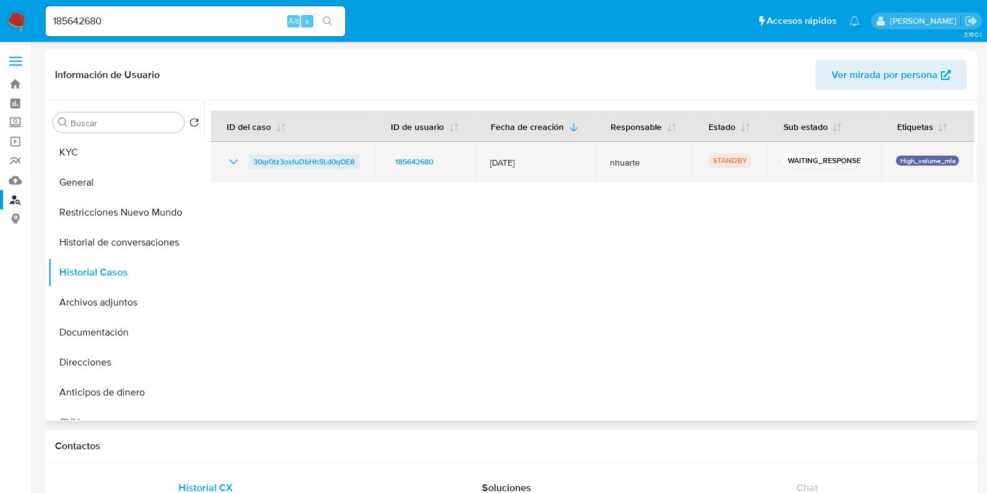
click at [324, 164] on span "30qr0tz3osfuDbHhSLd0qOE8" at bounding box center [303, 161] width 101 height 15
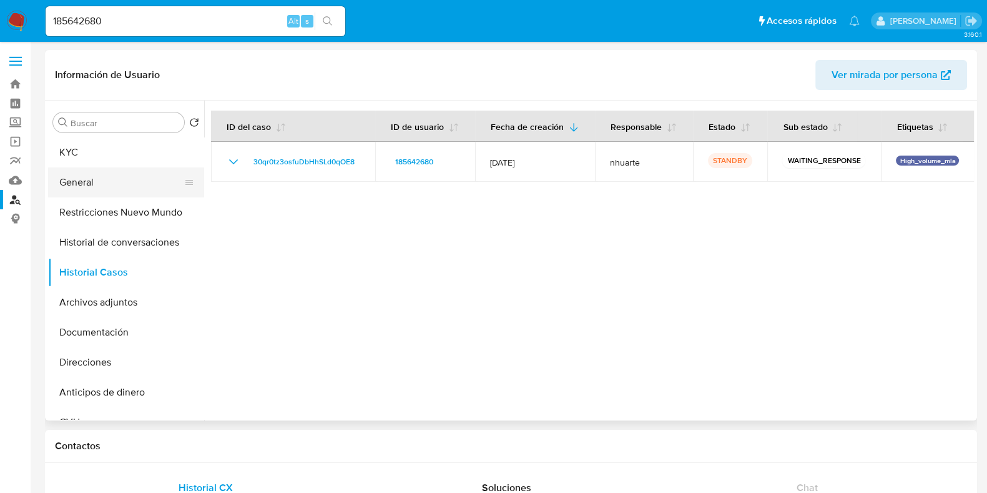
click at [132, 175] on button "General" at bounding box center [121, 182] width 146 height 30
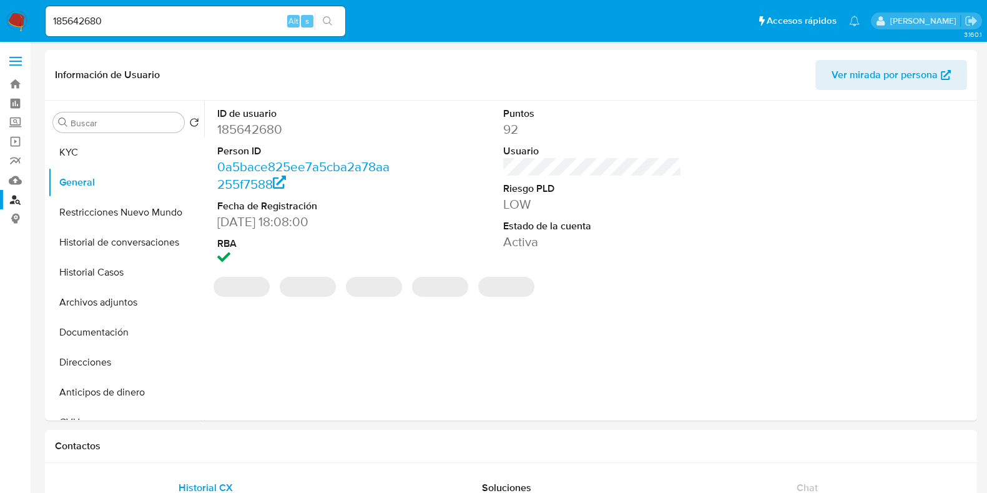
click at [249, 129] on dd "185642680" at bounding box center [306, 128] width 179 height 17
copy dd "185642680"
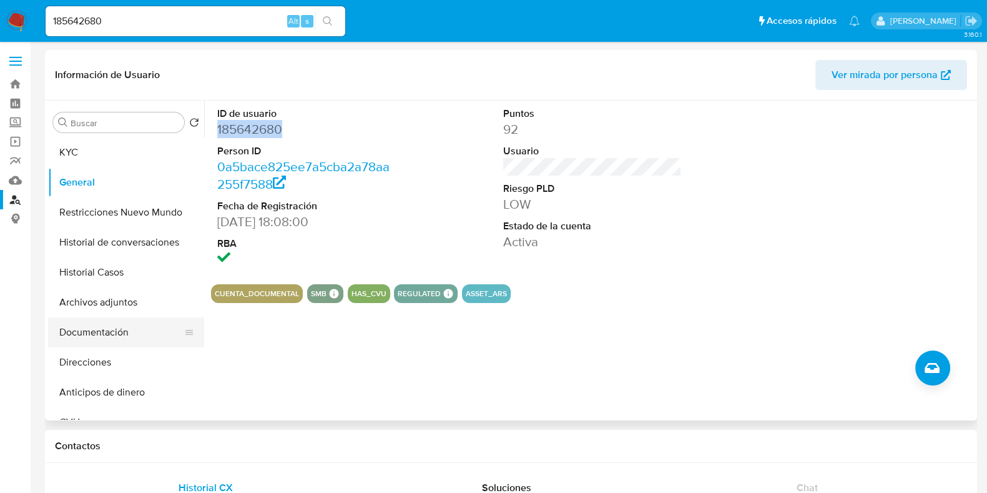
click at [100, 320] on button "Documentación" at bounding box center [121, 332] width 146 height 30
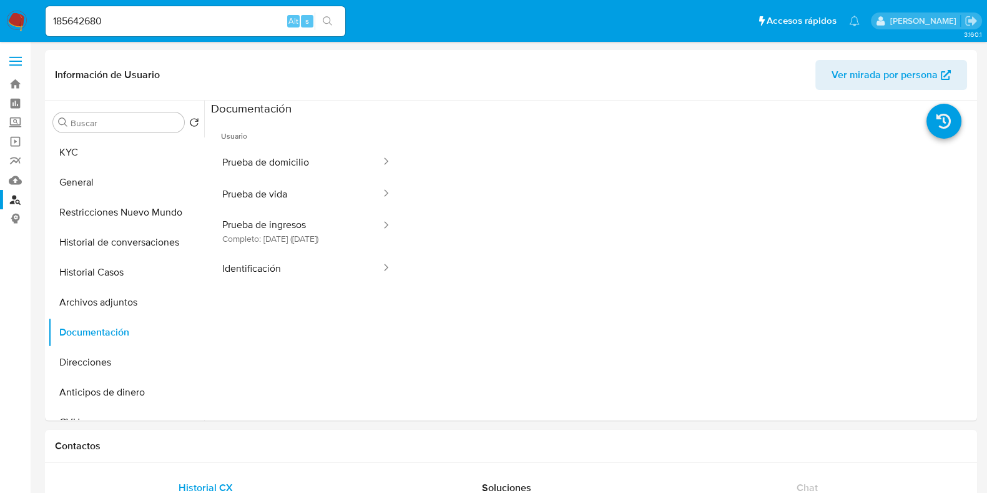
click at [281, 154] on button "Prueba de domicilio" at bounding box center [296, 162] width 171 height 32
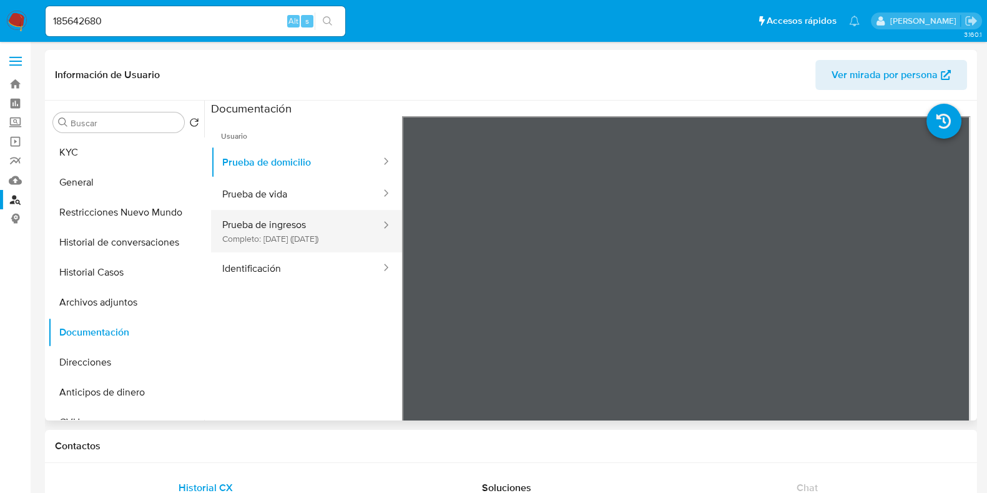
click at [283, 214] on button "Prueba de ingresos Completo: 22/03/2024 (hace 2 años)" at bounding box center [296, 231] width 171 height 42
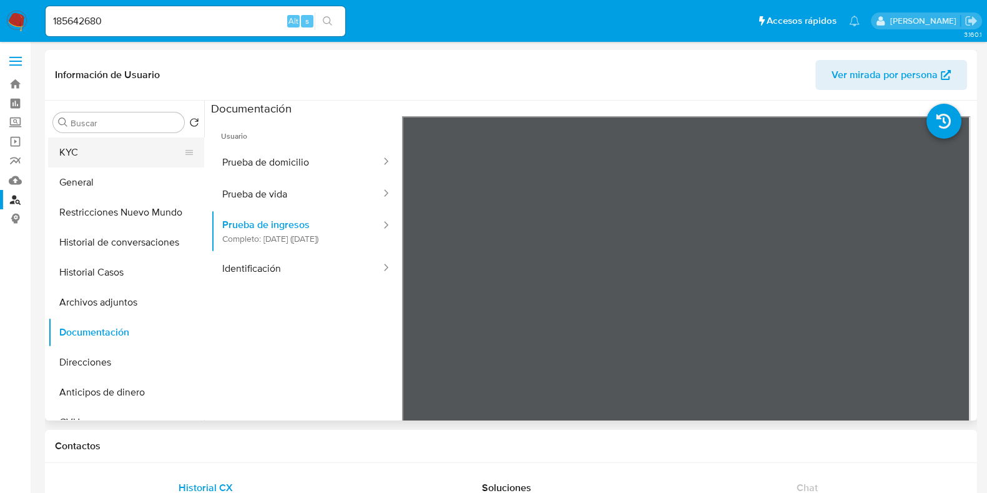
click at [91, 154] on button "KYC" at bounding box center [121, 152] width 146 height 30
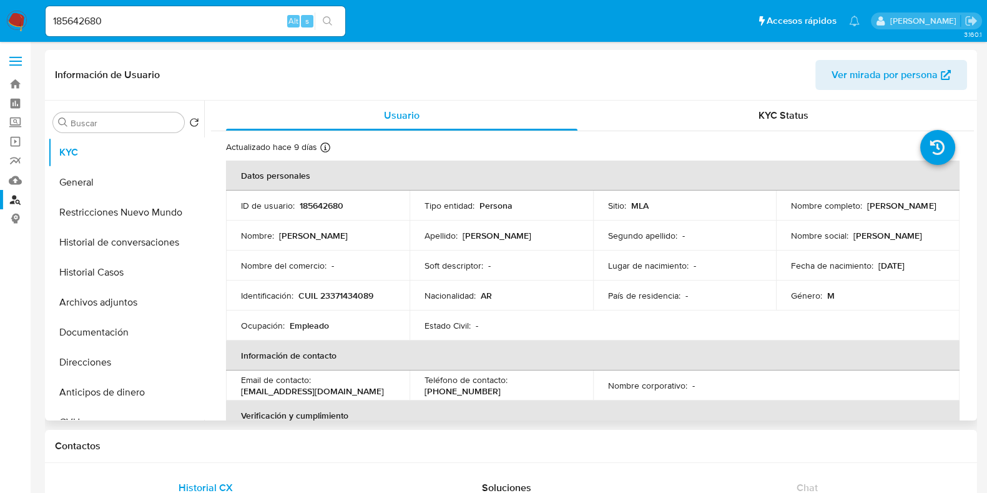
click at [357, 294] on p "CUIL 23371434089" at bounding box center [335, 295] width 75 height 11
copy p "23371434089"
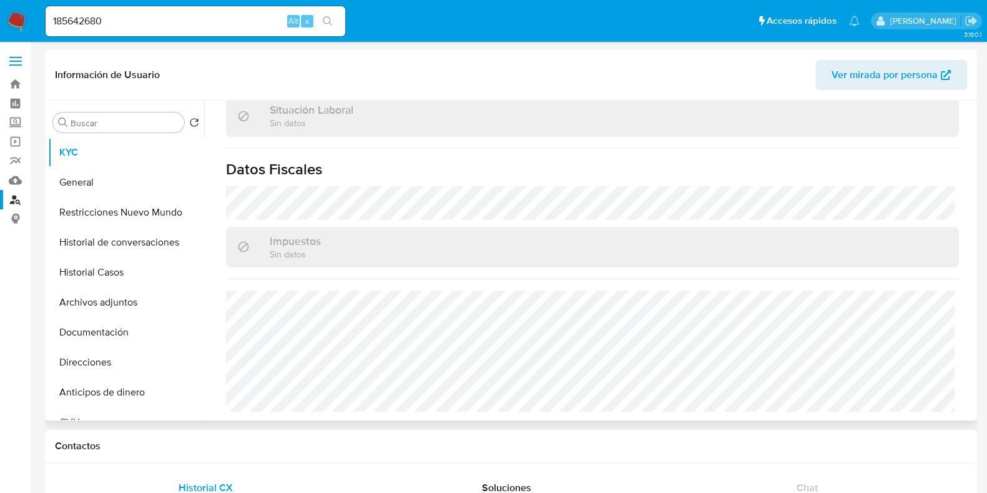
scroll to position [656, 0]
click at [75, 355] on button "Direcciones" at bounding box center [121, 362] width 146 height 30
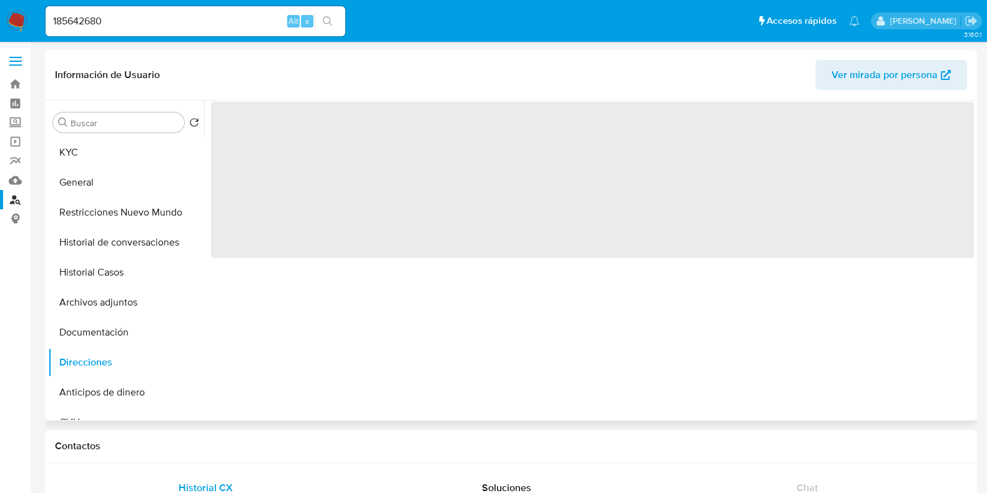
scroll to position [0, 0]
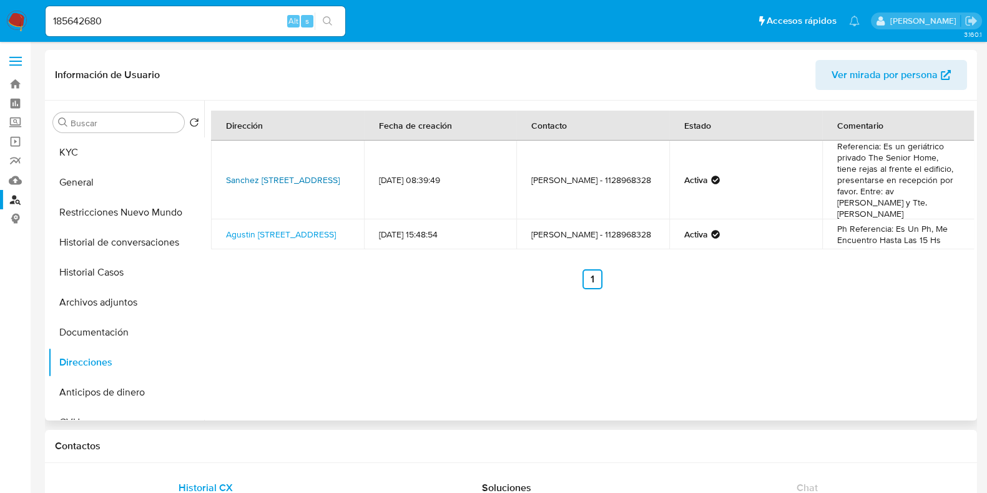
click at [278, 179] on link "Sanchez De Bustamante 170, Almagro, Capital Federal, 1173, Argentina 170" at bounding box center [283, 180] width 114 height 12
click at [134, 330] on button "Documentación" at bounding box center [121, 332] width 146 height 30
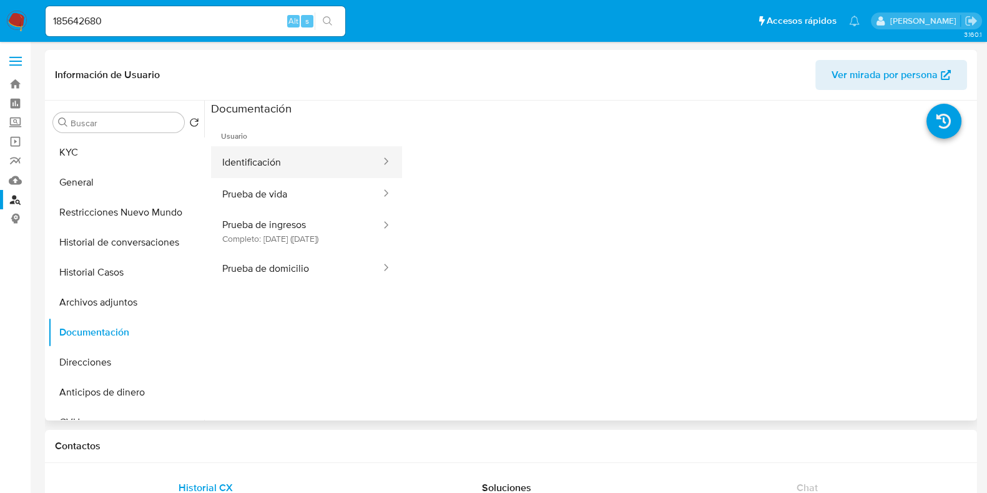
click at [260, 159] on button "Identificación" at bounding box center [296, 162] width 171 height 32
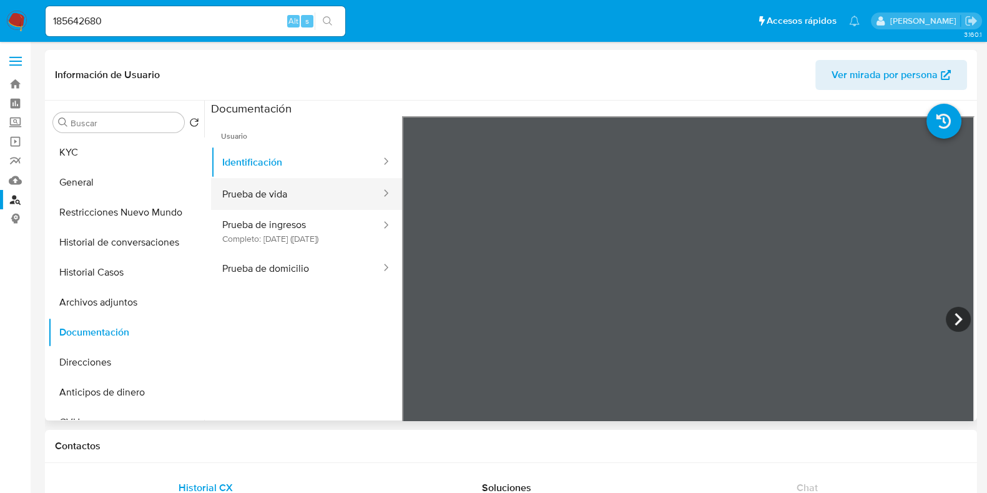
click at [331, 197] on button "Prueba de vida" at bounding box center [296, 194] width 171 height 32
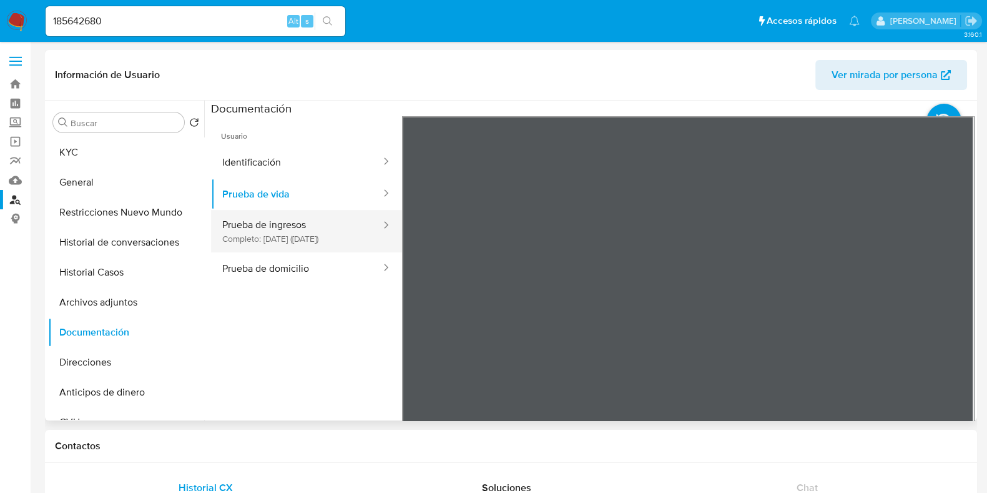
click at [314, 227] on button "Prueba de ingresos Completo: 22/03/2024 (hace 2 años)" at bounding box center [296, 231] width 171 height 42
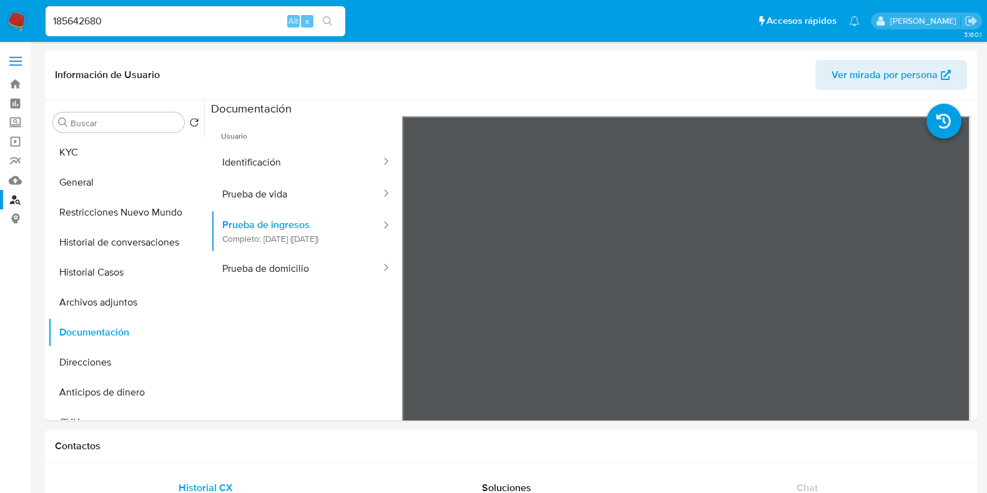
drag, startPoint x: 107, startPoint y: 19, endPoint x: 47, endPoint y: 22, distance: 60.7
click at [47, 22] on input "185642680" at bounding box center [196, 21] width 300 height 16
paste input "293963971"
type input "293963971"
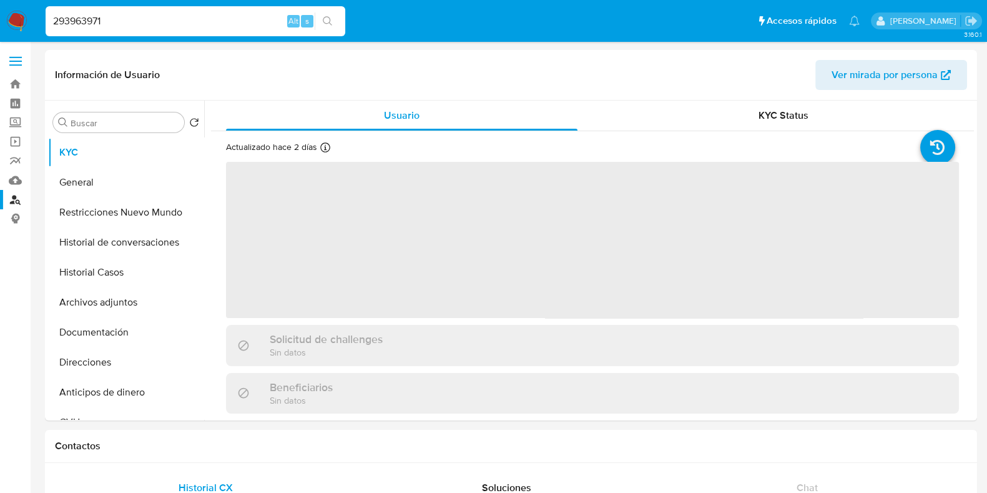
select select "10"
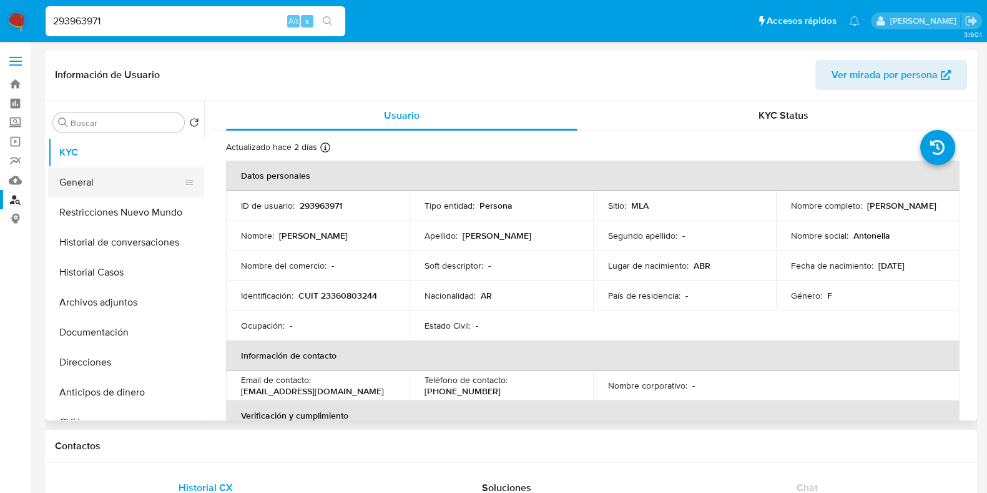
click at [139, 189] on button "General" at bounding box center [121, 182] width 146 height 30
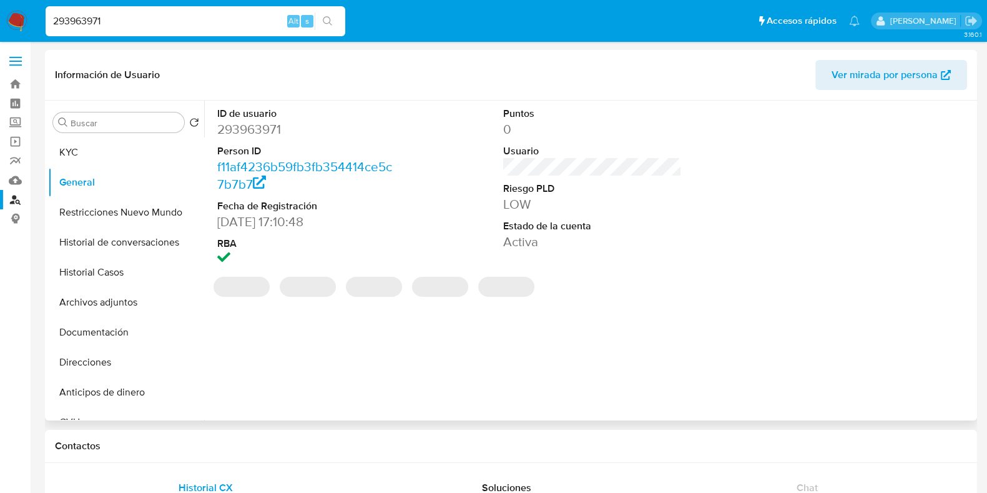
click at [275, 127] on dd "293963971" at bounding box center [306, 128] width 179 height 17
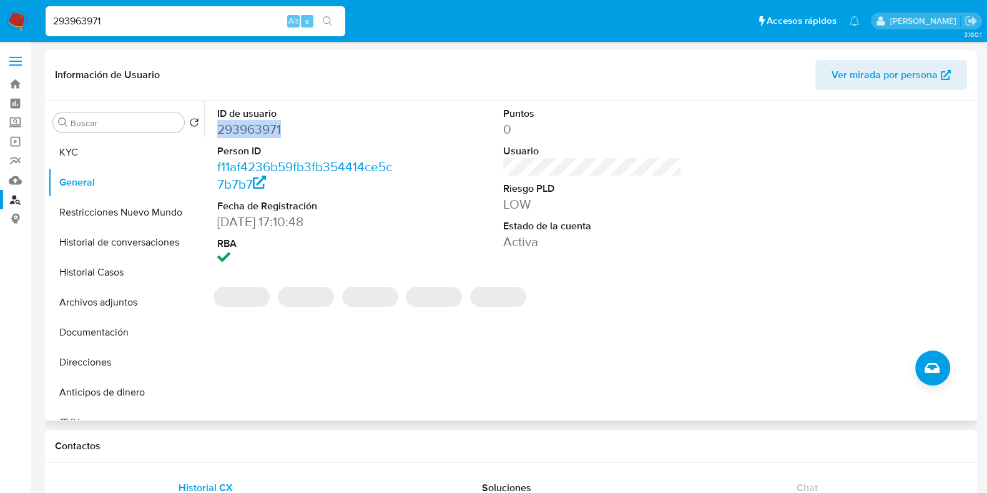
copy dd "293963971"
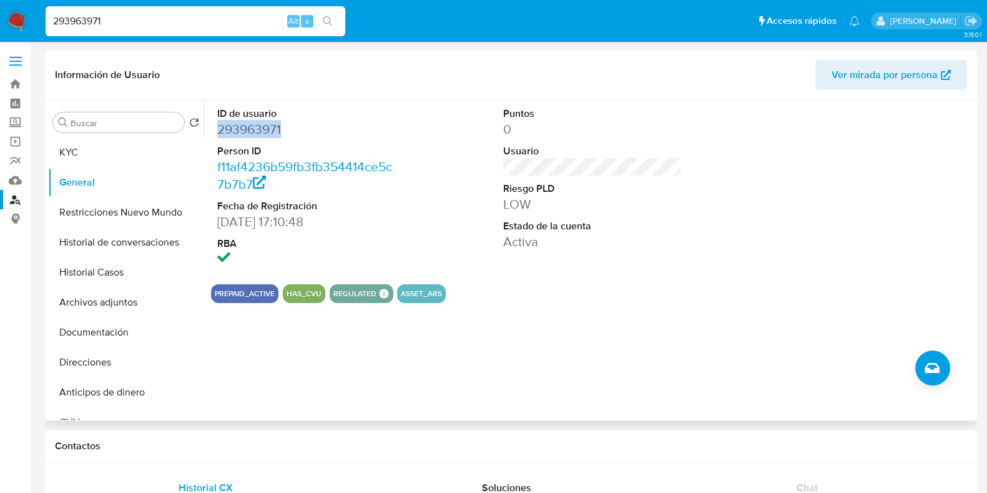
copy dd "293963971"
click at [145, 267] on button "Historial Casos" at bounding box center [121, 272] width 146 height 30
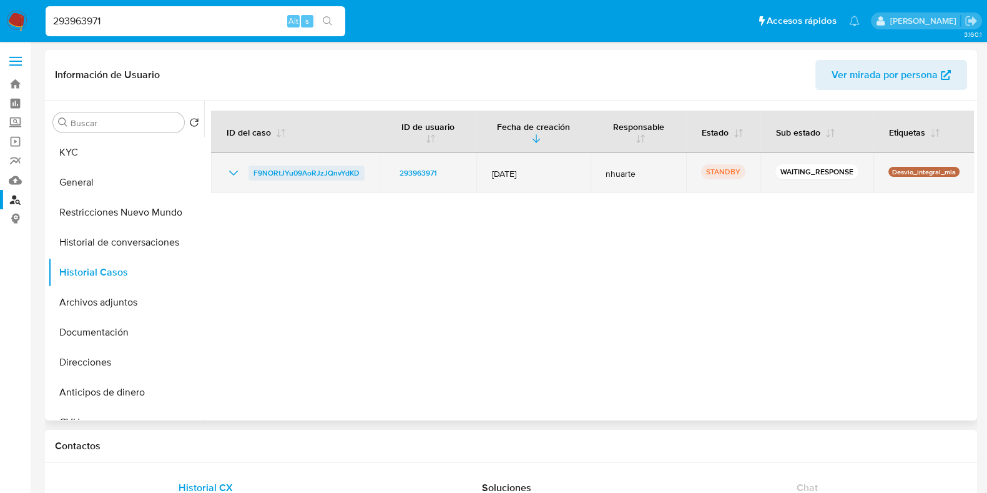
click at [329, 170] on span "F9NORtJYu09AoRJzJQnvYdKD" at bounding box center [306, 172] width 106 height 15
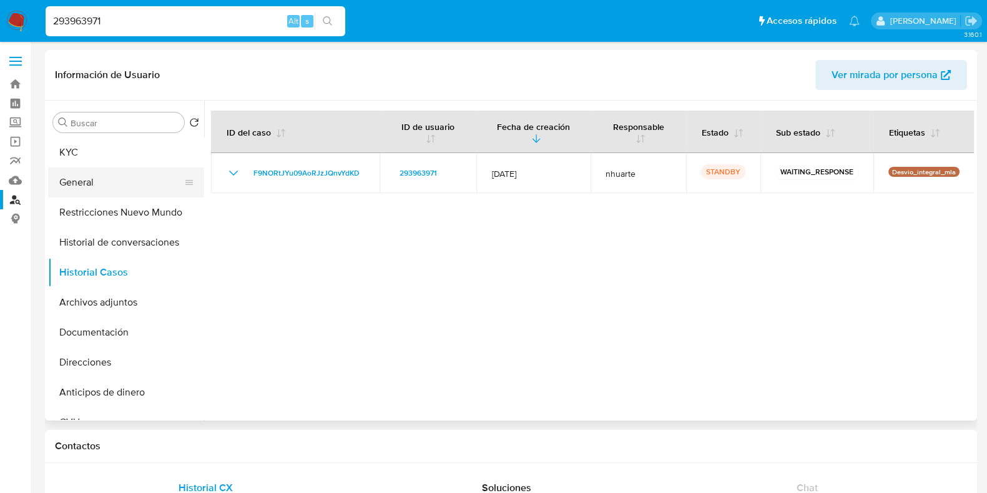
click at [131, 182] on button "General" at bounding box center [121, 182] width 146 height 30
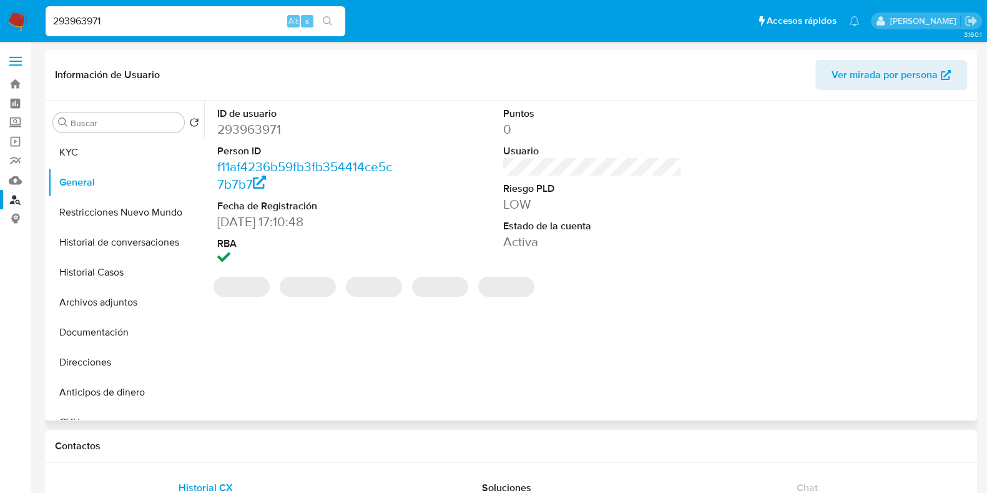
click at [262, 135] on dd "293963971" at bounding box center [306, 128] width 179 height 17
copy dd "293963971"
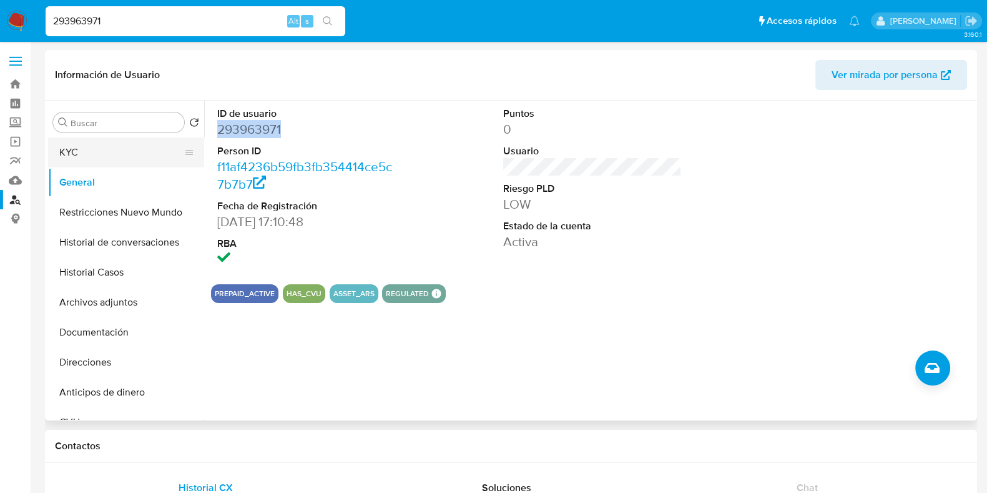
click at [127, 152] on button "KYC" at bounding box center [121, 152] width 146 height 30
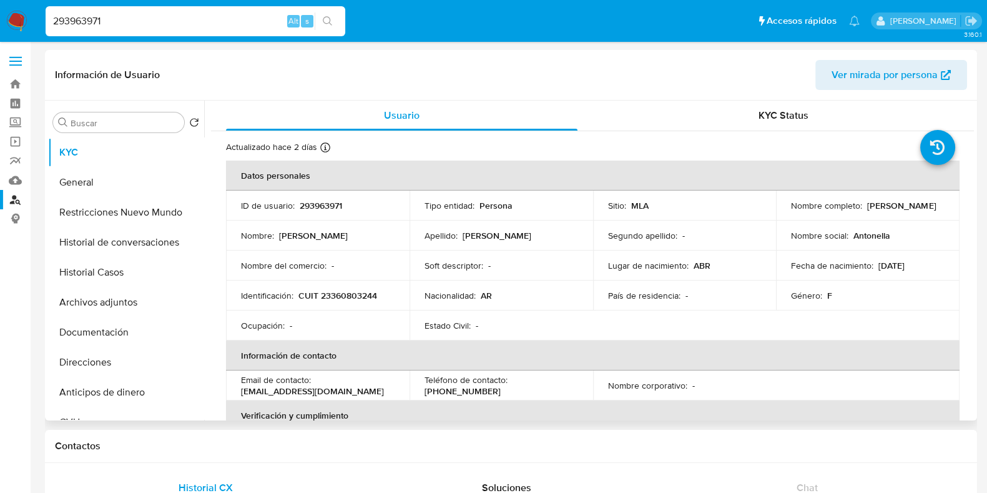
click at [336, 295] on p "CUIT 23360803244" at bounding box center [337, 295] width 79 height 11
copy p "23360803244"
drag, startPoint x: 788, startPoint y: 210, endPoint x: 875, endPoint y: 209, distance: 87.4
click at [875, 209] on div "Nombre completo : Antonella Sofia Mora" at bounding box center [868, 205] width 154 height 11
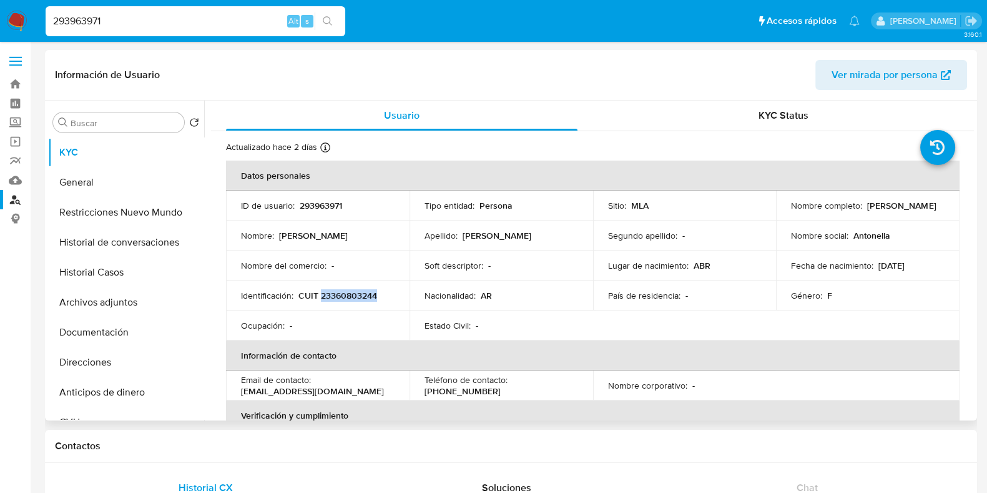
copy p "Antonella Sofia Mora"
drag, startPoint x: 300, startPoint y: 293, endPoint x: 375, endPoint y: 293, distance: 74.9
click at [375, 293] on p "CUIT 23360803244" at bounding box center [337, 295] width 79 height 11
click at [321, 209] on p "293963971" at bounding box center [321, 205] width 42 height 11
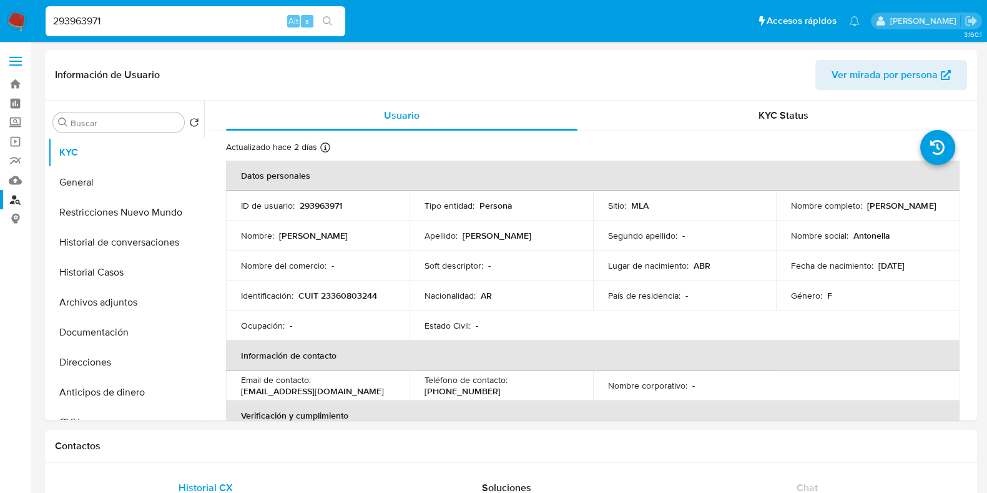
drag, startPoint x: 125, startPoint y: 23, endPoint x: 29, endPoint y: 21, distance: 96.2
click at [29, 21] on nav "Pausado Ver notificaciones 293963971 Alt s Accesos rápidos Presiona las siguien…" at bounding box center [493, 21] width 987 height 42
paste input "416907294"
type input "416907294"
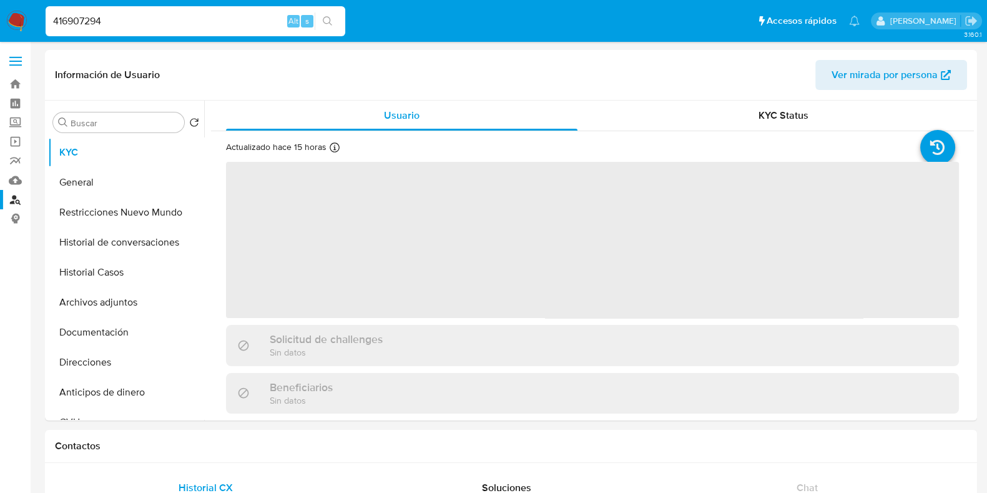
select select "10"
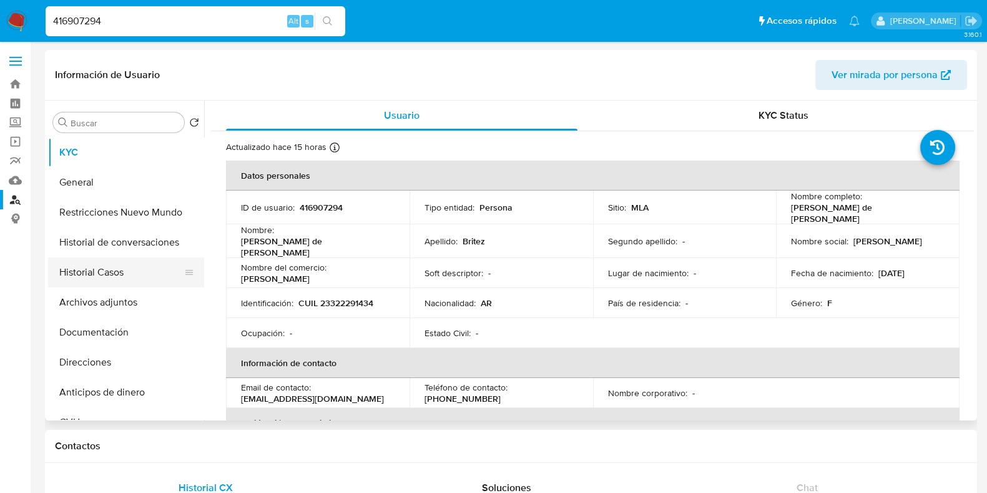
click at [134, 276] on button "Historial Casos" at bounding box center [121, 272] width 146 height 30
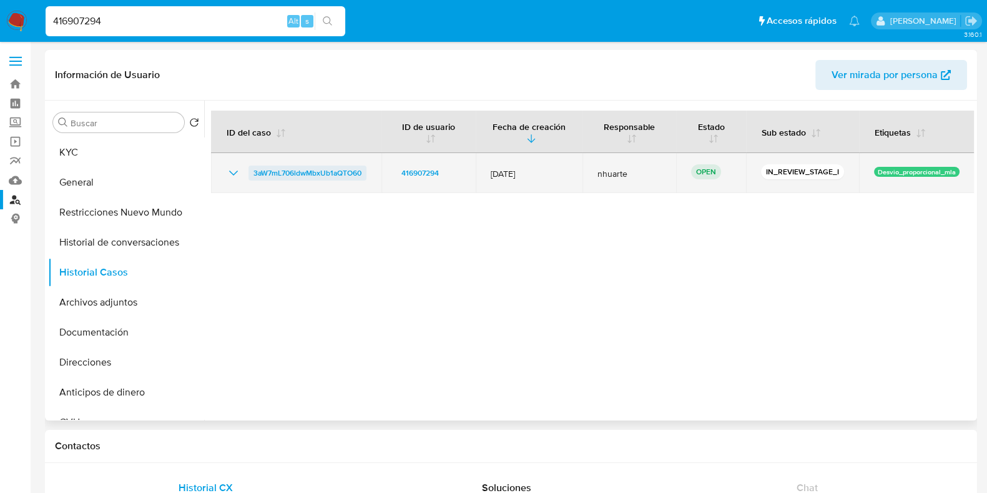
click at [289, 172] on span "3aW7mL706ldwMbxUb1aQTO60" at bounding box center [307, 172] width 108 height 15
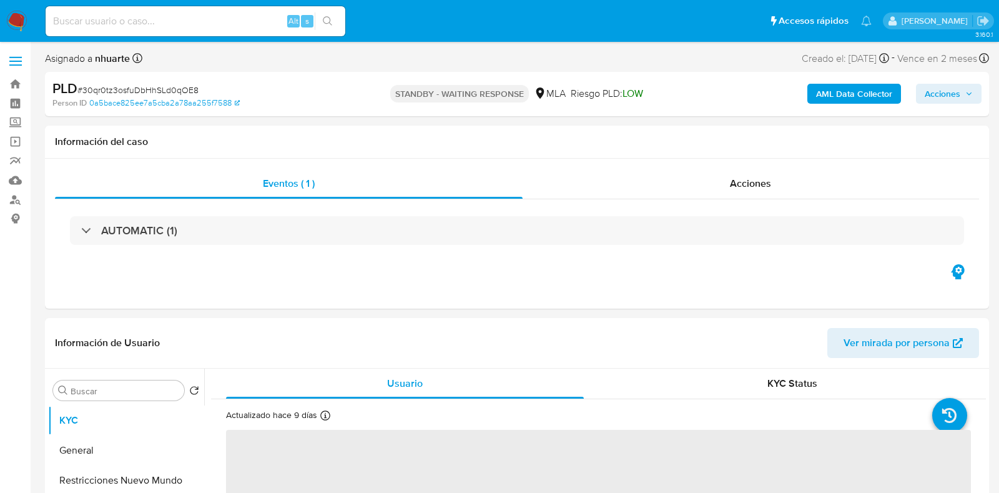
select select "10"
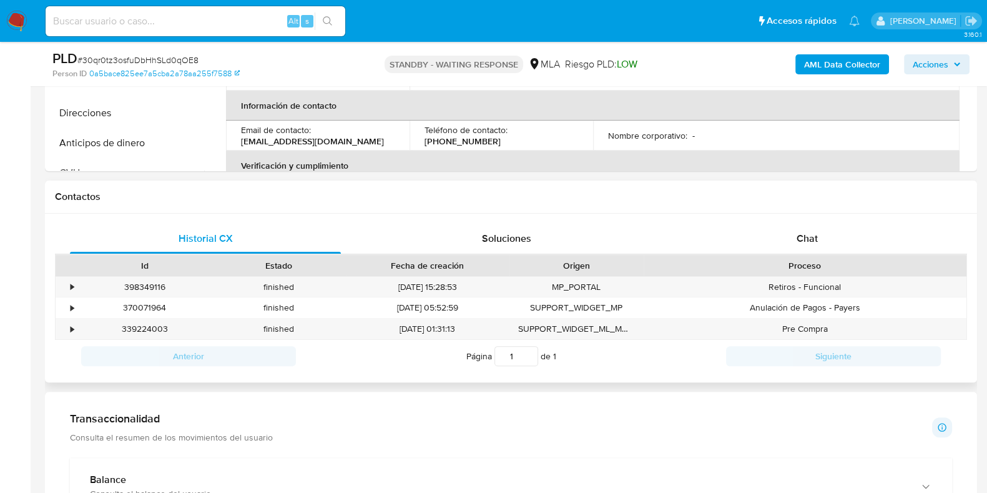
scroll to position [546, 0]
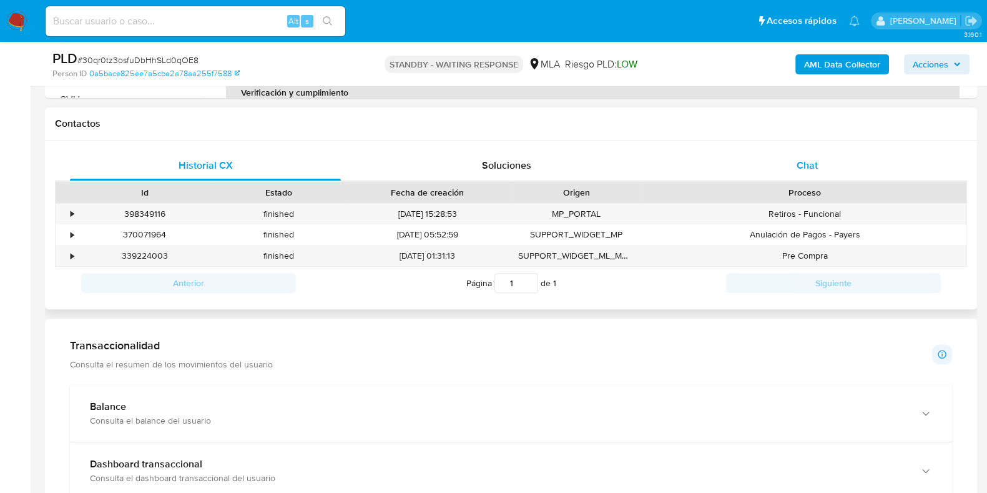
click at [808, 158] on span "Chat" at bounding box center [807, 165] width 21 height 14
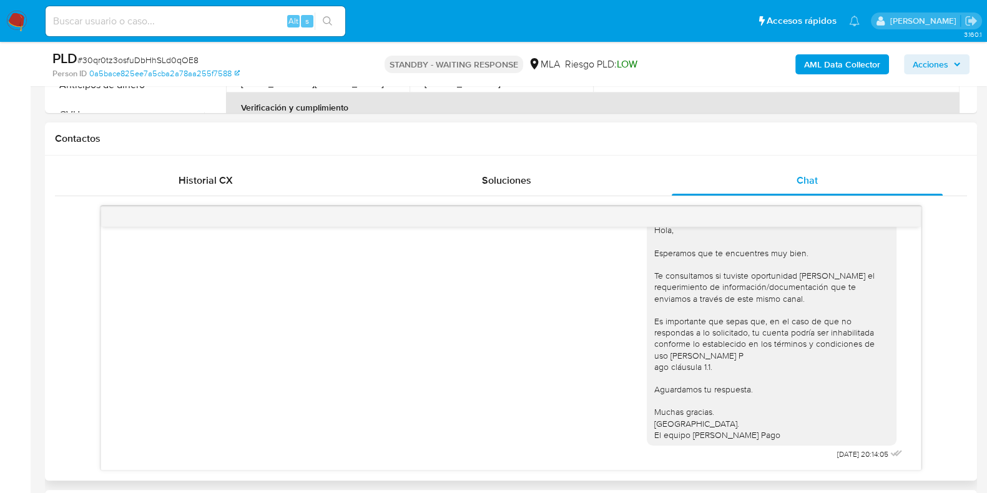
scroll to position [702, 0]
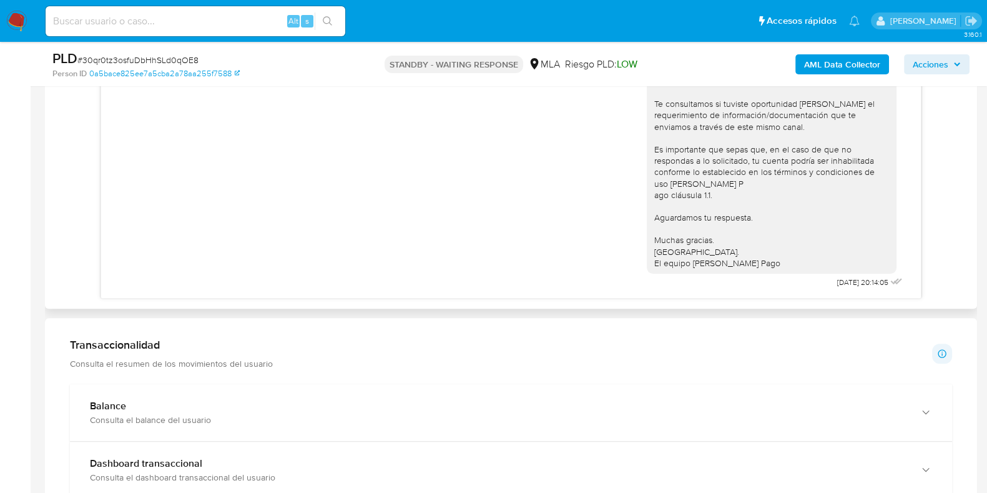
click at [546, 270] on div "Hola, Esperamos que te encuentres muy bien. Te consultamos si tuviste oportunid…" at bounding box center [511, 165] width 788 height 252
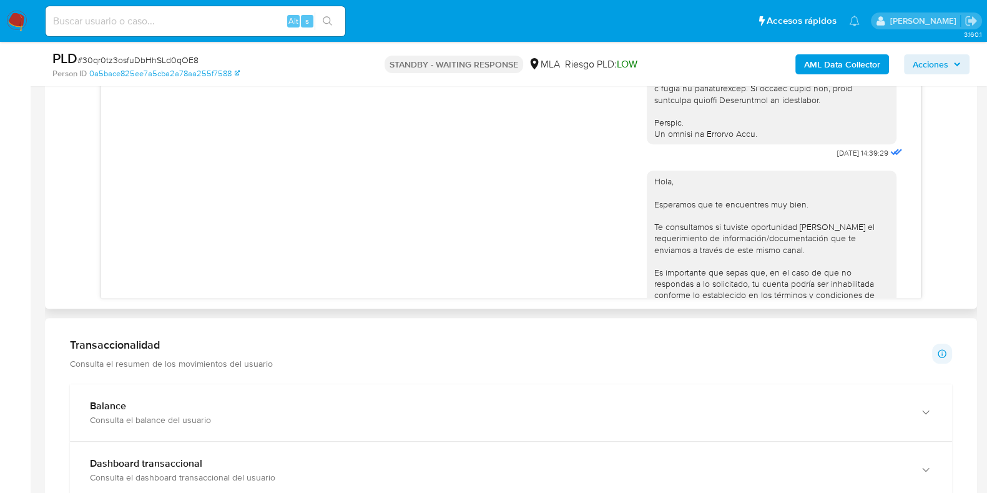
scroll to position [504, 0]
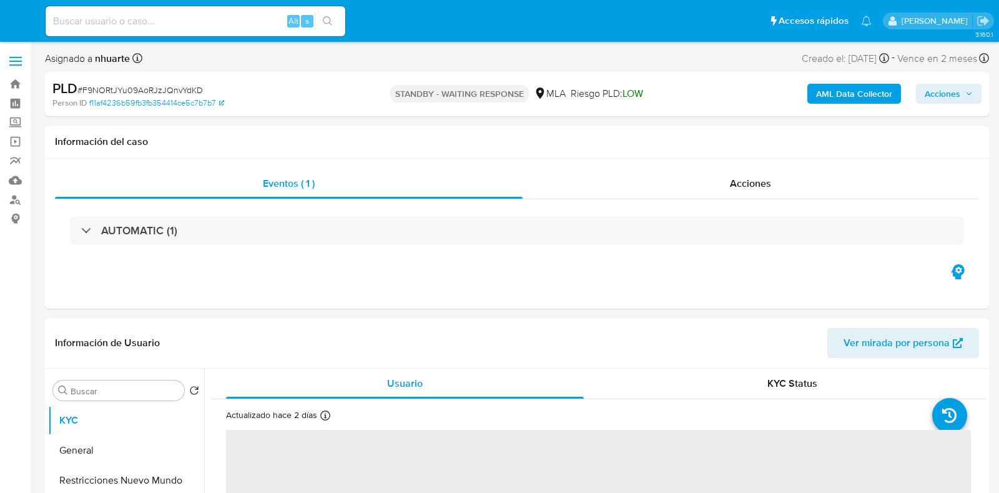
select select "10"
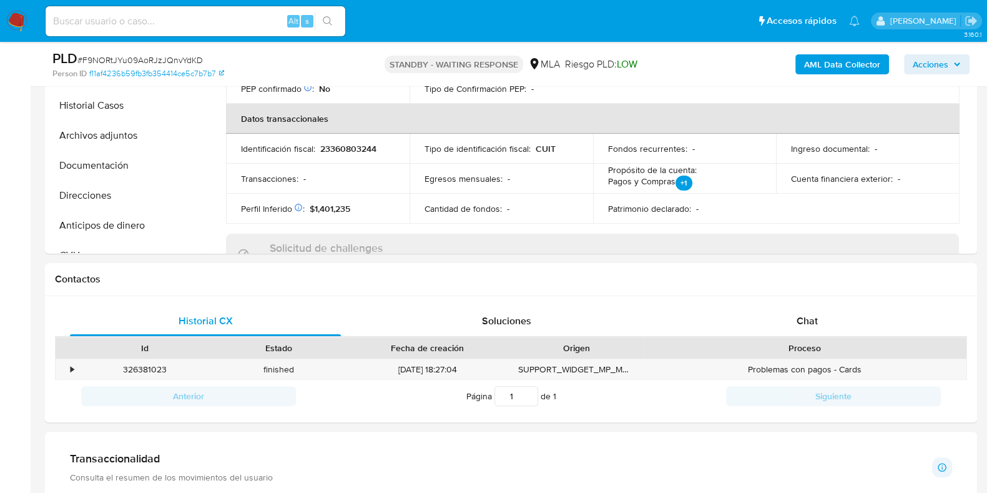
scroll to position [312, 0]
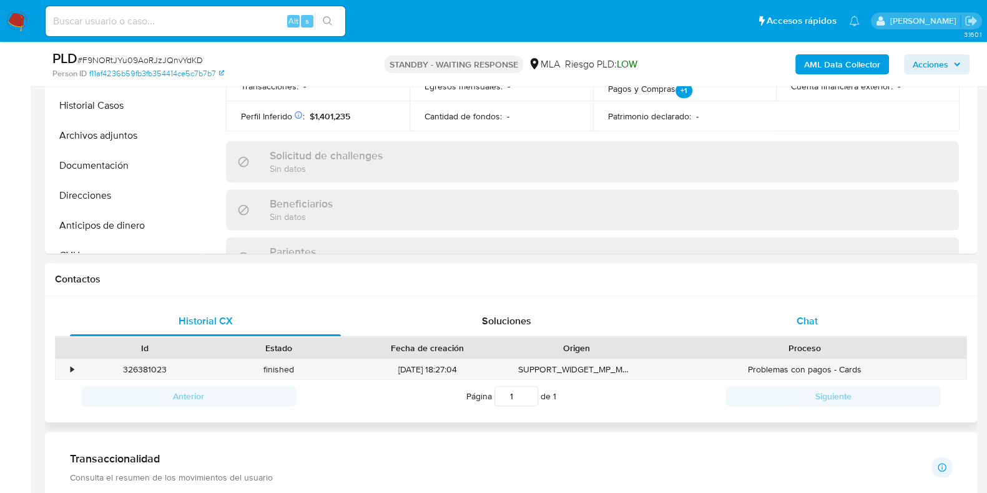
click at [841, 317] on div "Chat" at bounding box center [807, 321] width 271 height 30
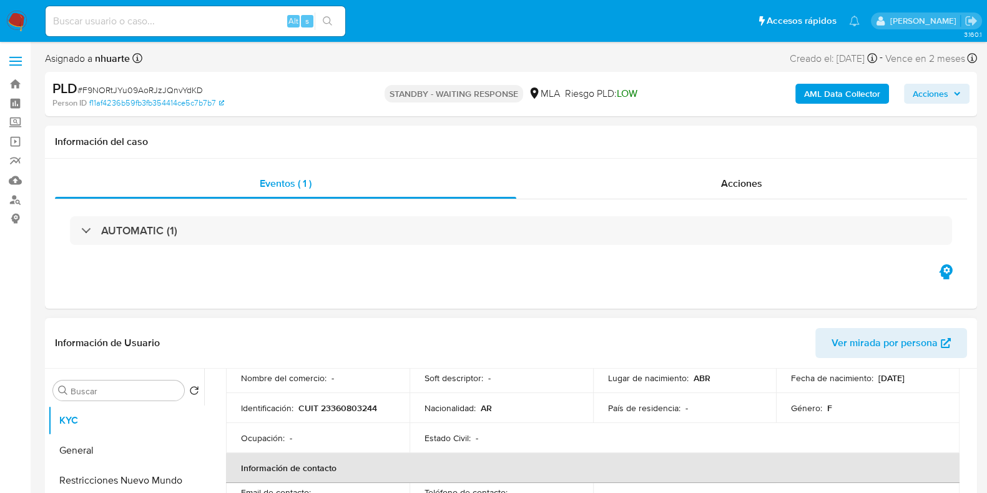
scroll to position [77, 0]
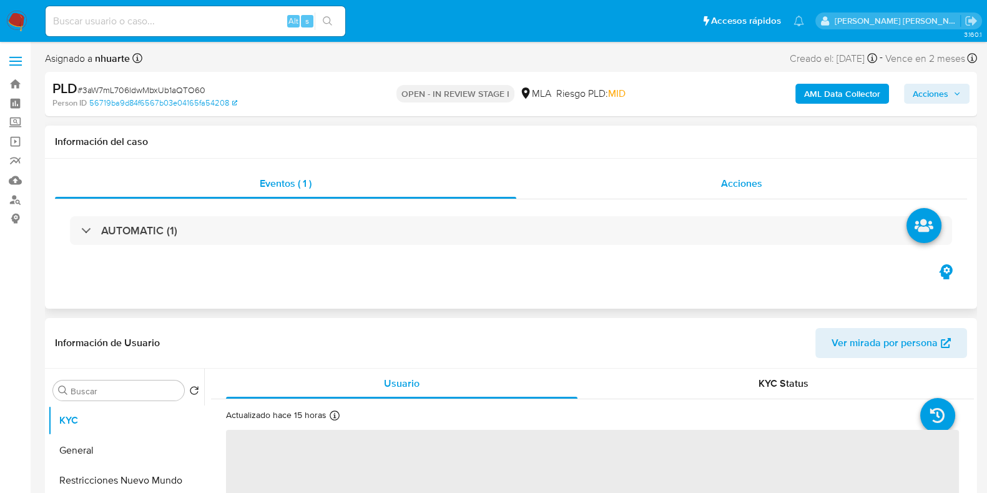
select select "10"
click at [757, 192] on div "Acciones" at bounding box center [741, 184] width 451 height 30
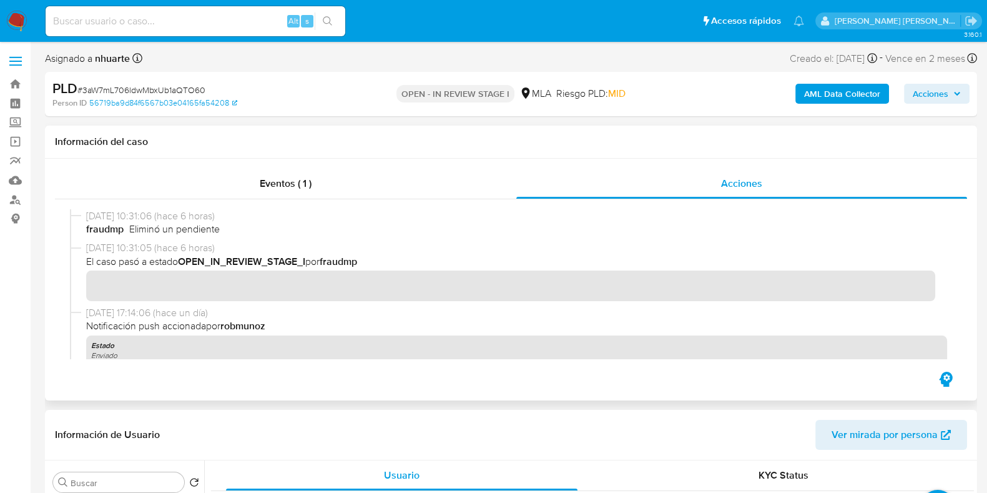
scroll to position [846, 0]
